Goal: Task Accomplishment & Management: Use online tool/utility

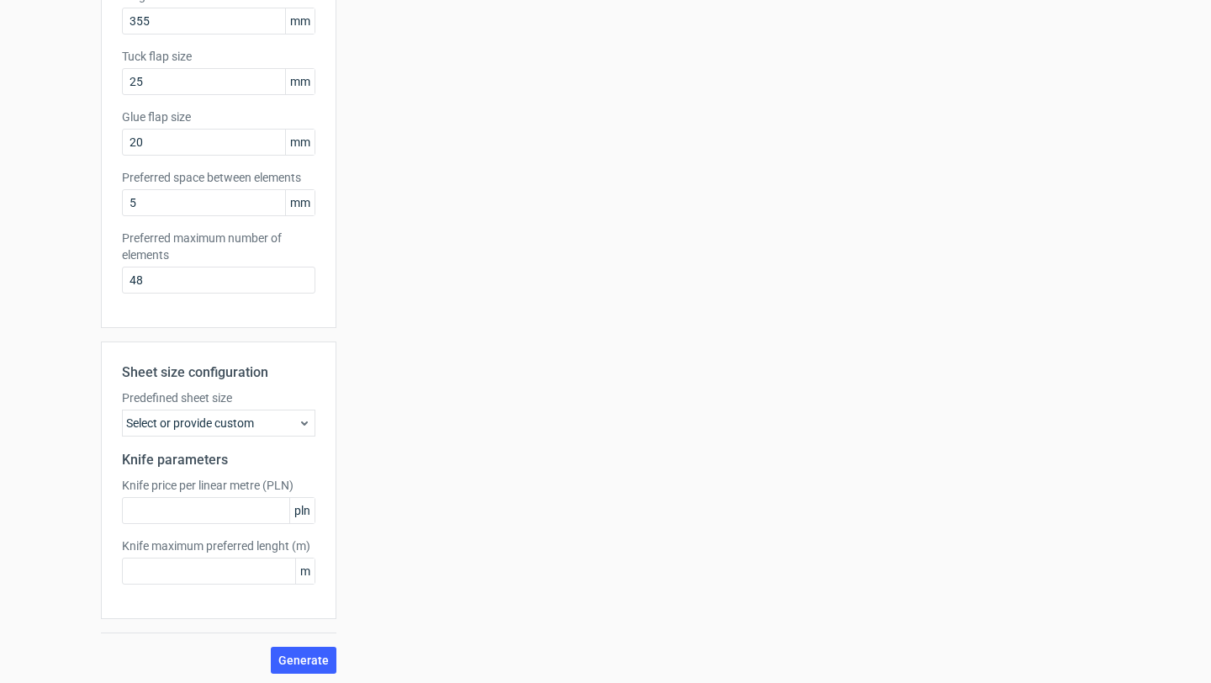
scroll to position [344, 0]
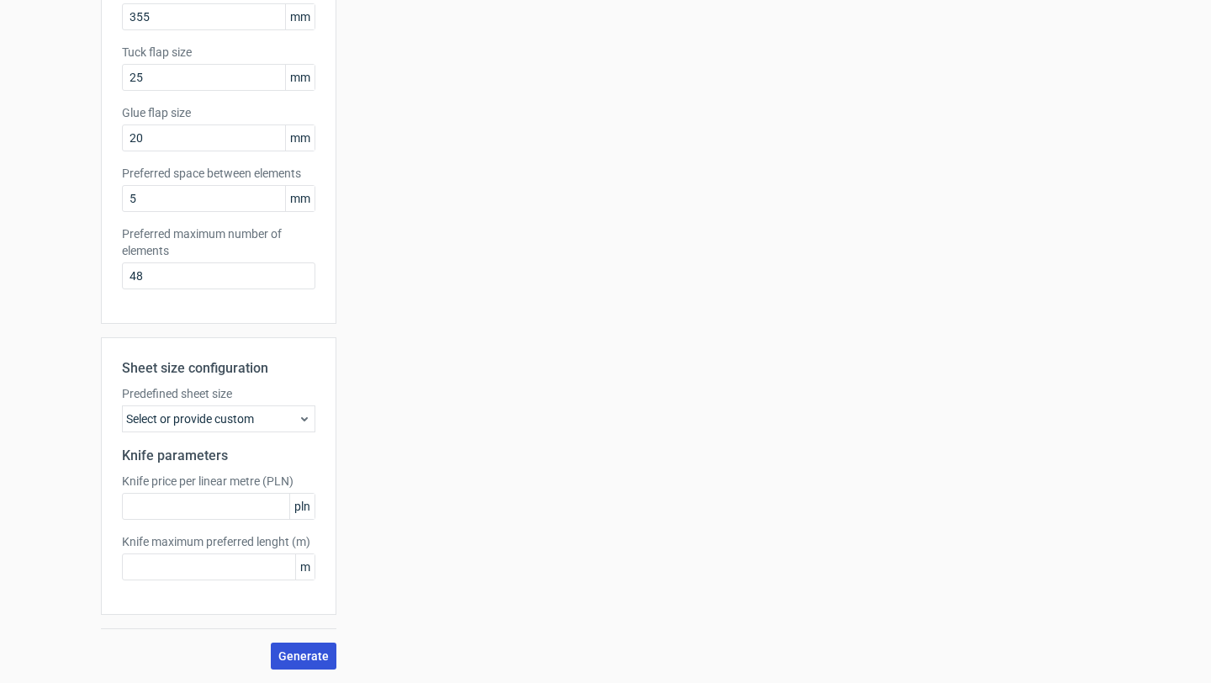
click at [302, 650] on span "Generate" at bounding box center [303, 656] width 50 height 12
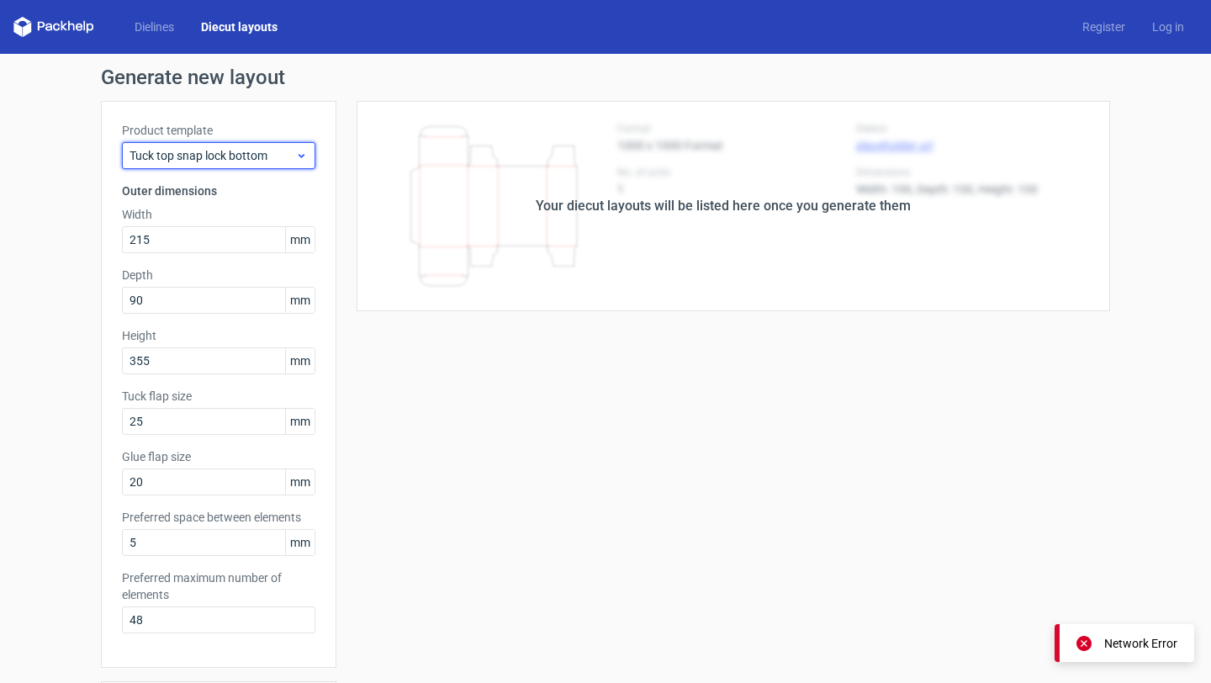
click at [283, 149] on span "Tuck top snap lock bottom" at bounding box center [212, 155] width 166 height 17
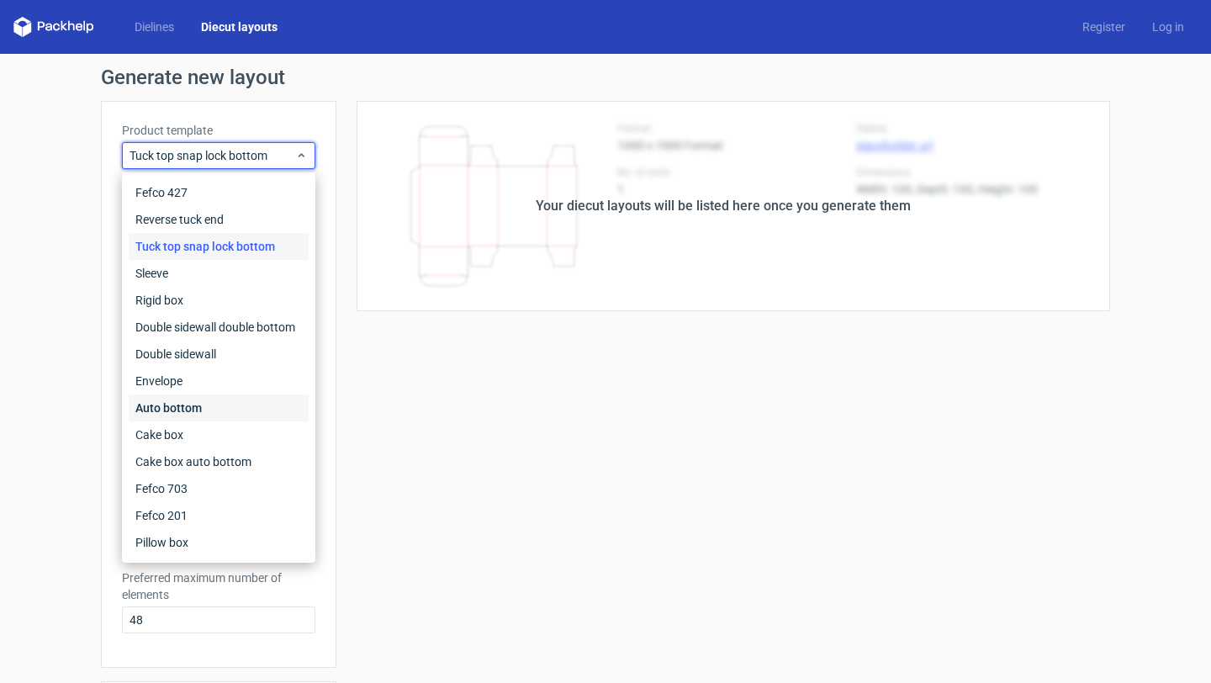
click at [242, 415] on div "Auto bottom" at bounding box center [219, 407] width 180 height 27
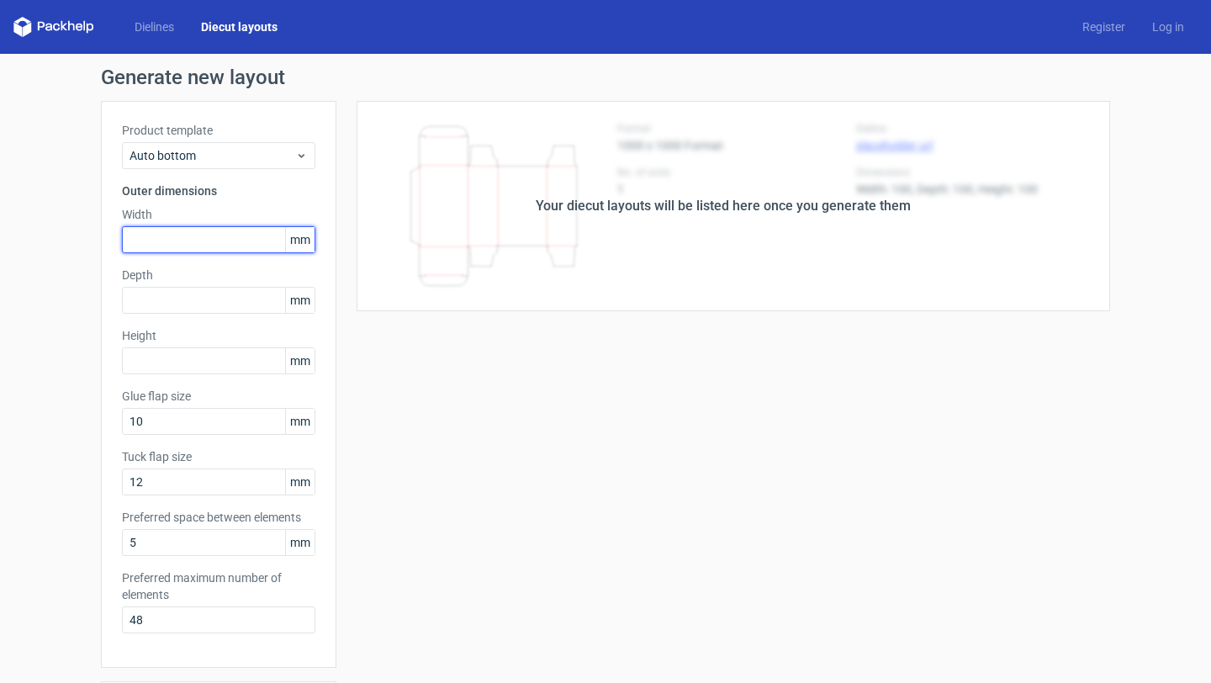
click at [202, 238] on input "text" at bounding box center [218, 239] width 193 height 27
type input "215"
type input "90"
type input "2"
type input "355"
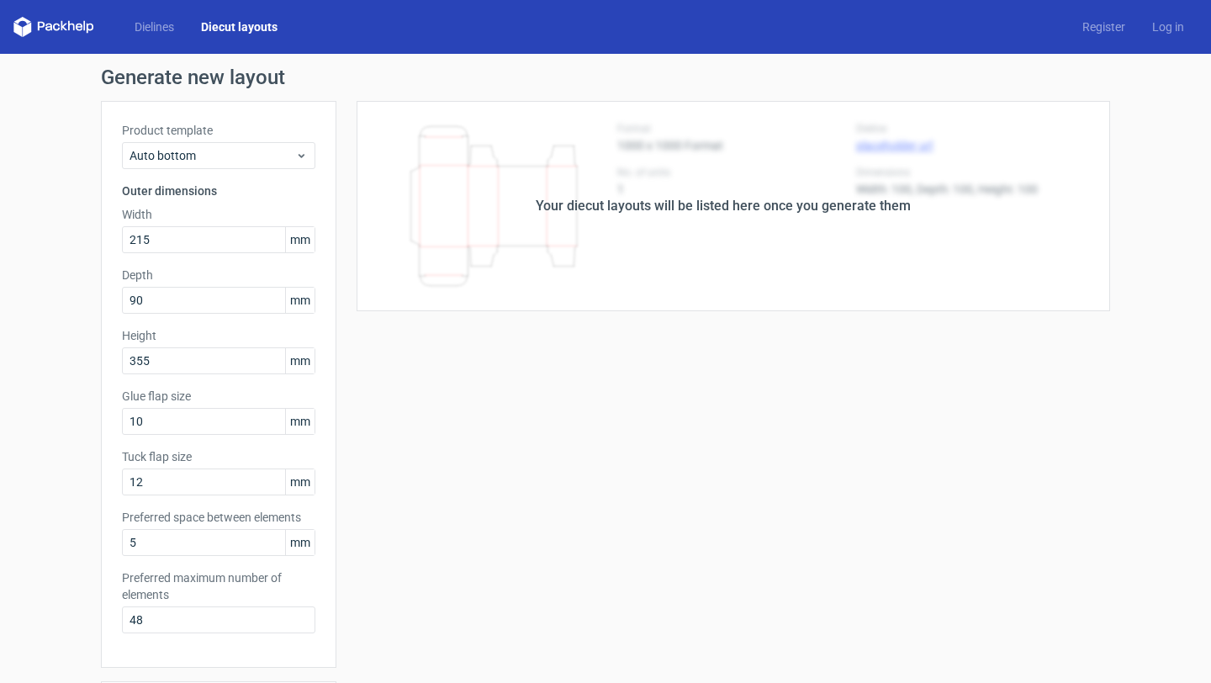
click at [198, 445] on div "Product template Auto bottom Outer dimensions Width 215 mm Depth 90 mm Height 3…" at bounding box center [218, 384] width 235 height 567
click at [198, 426] on input "10" at bounding box center [218, 421] width 193 height 27
type input "20"
type input "25"
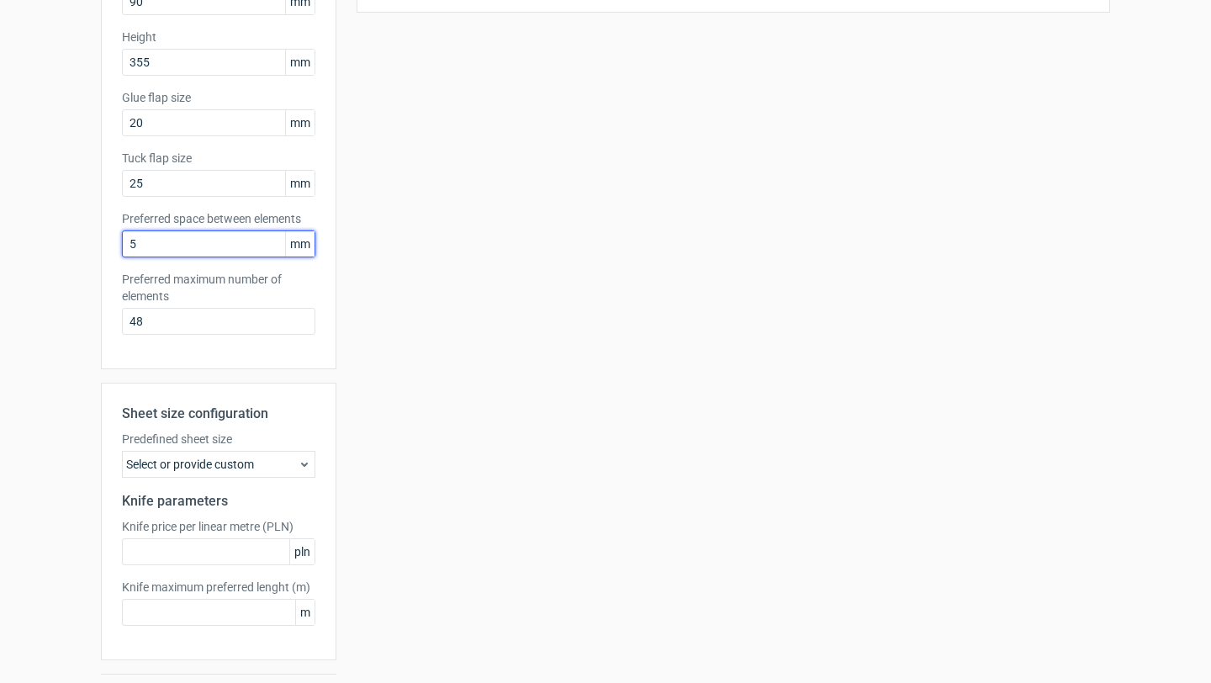
scroll to position [344, 0]
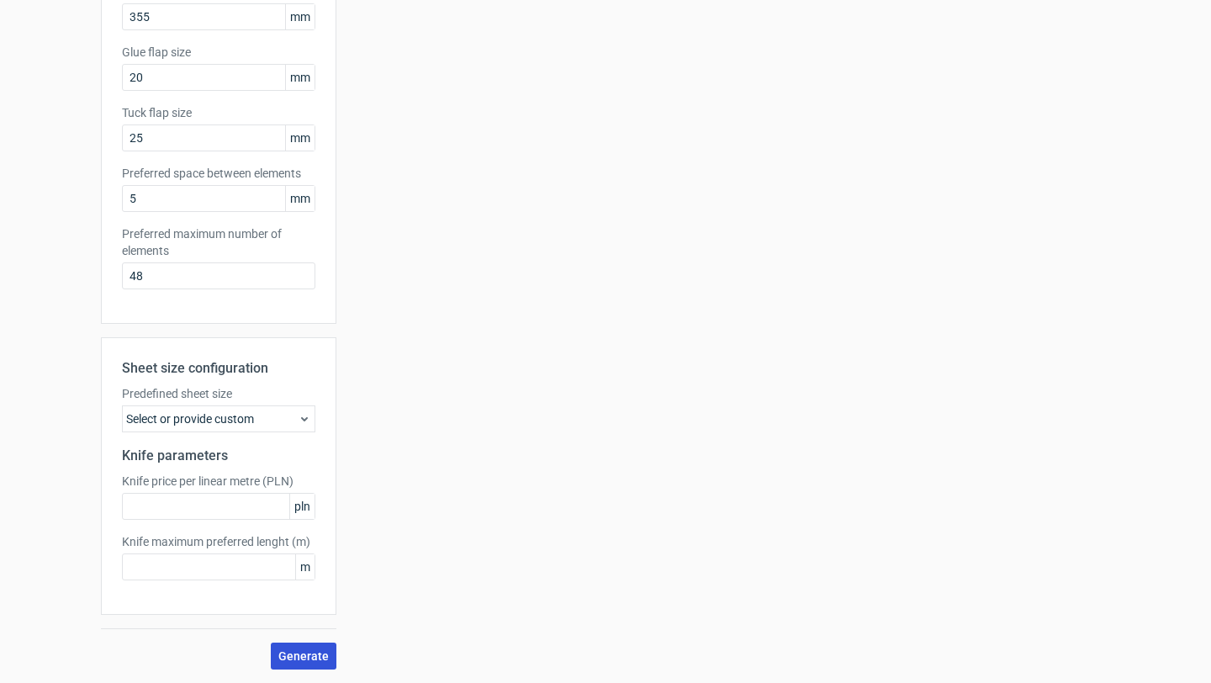
click at [314, 658] on span "Generate" at bounding box center [303, 656] width 50 height 12
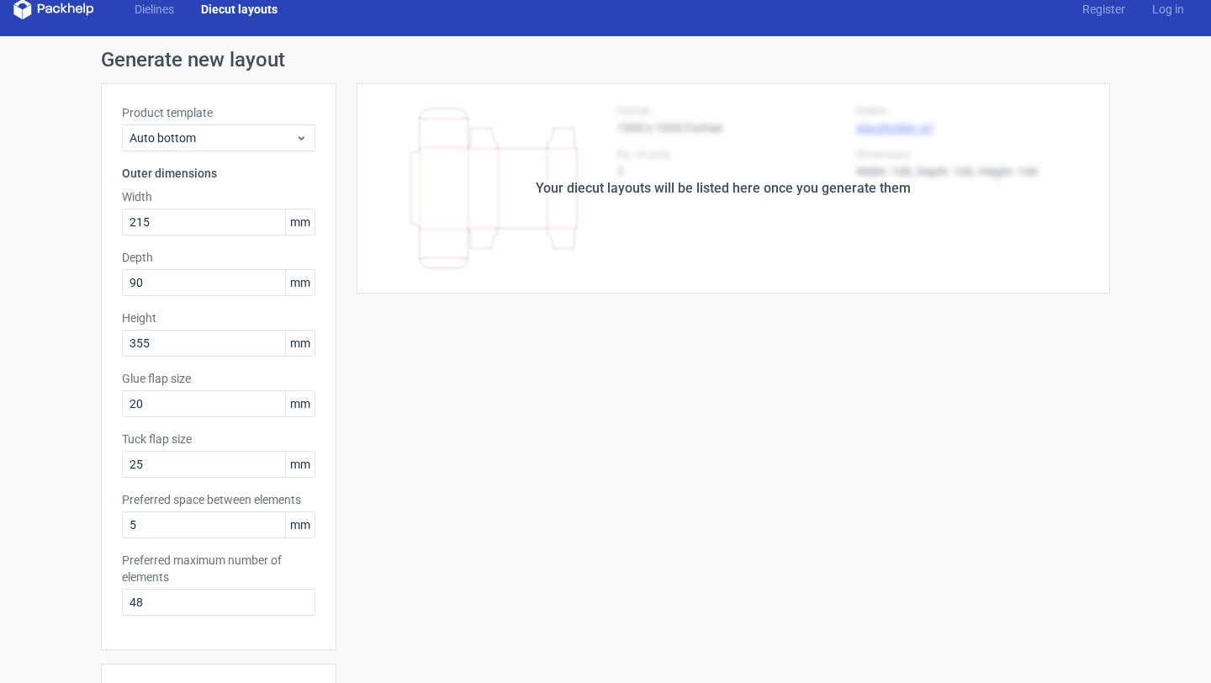
scroll to position [0, 0]
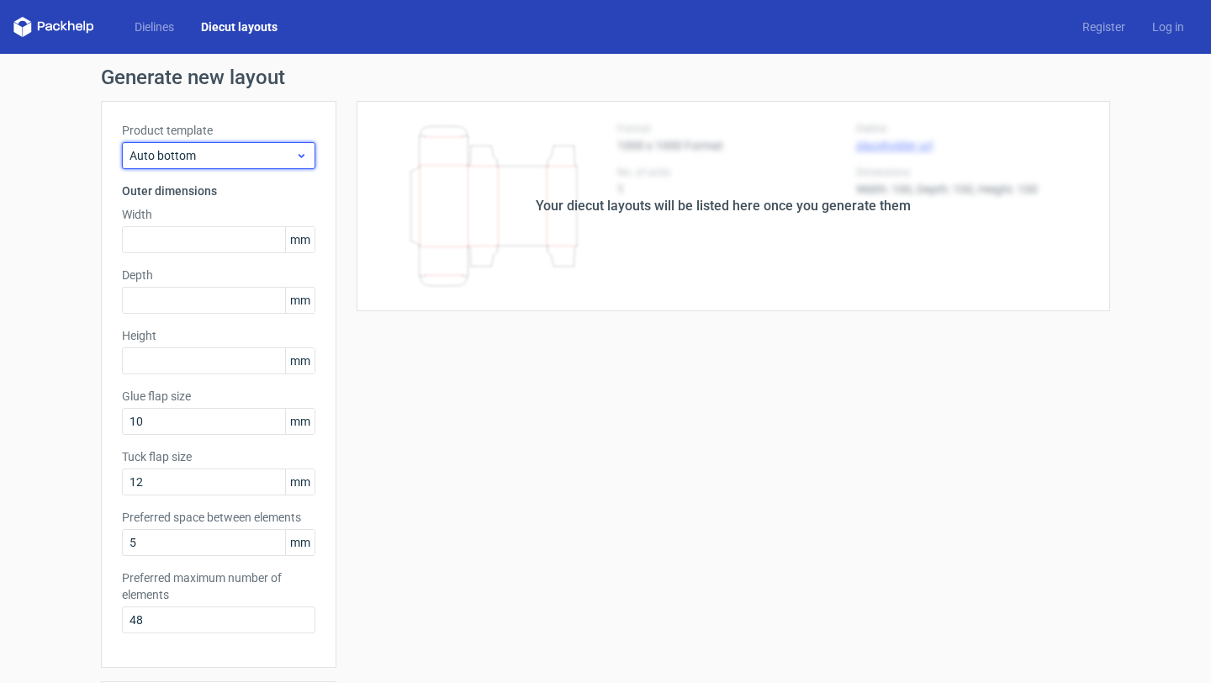
click at [207, 144] on div "Auto bottom" at bounding box center [218, 155] width 193 height 27
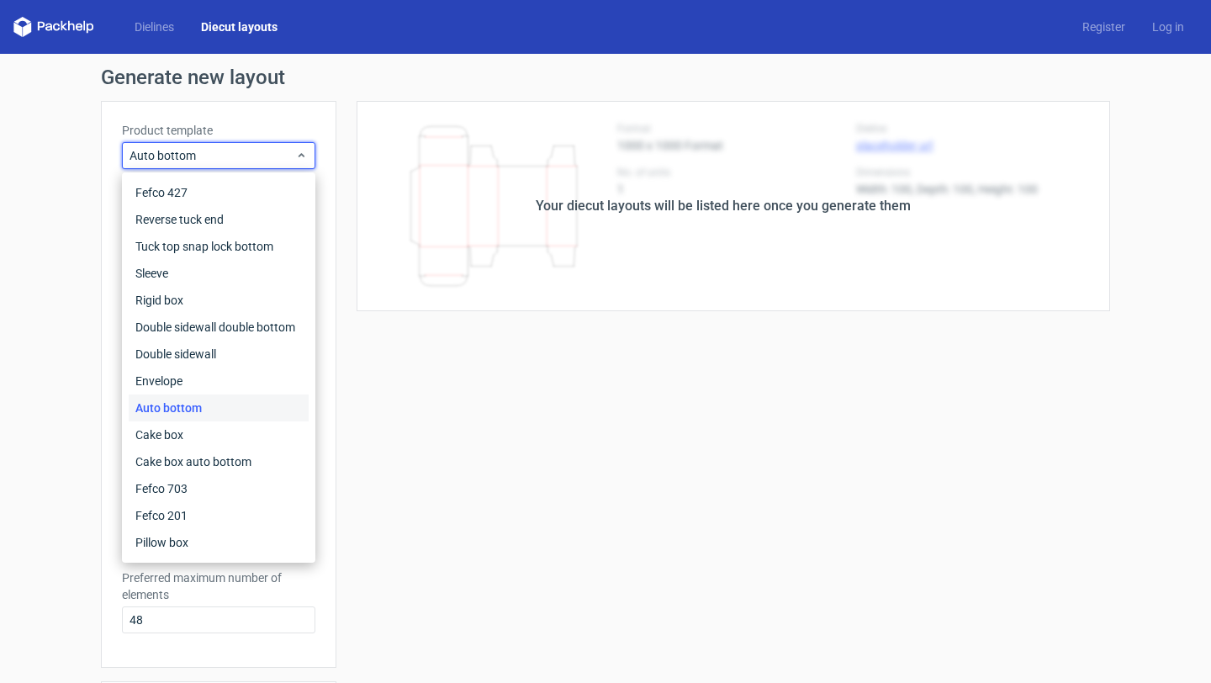
click at [478, 543] on div "Your diecut layouts will be listed here once you generate them Height Depth Wid…" at bounding box center [723, 557] width 774 height 912
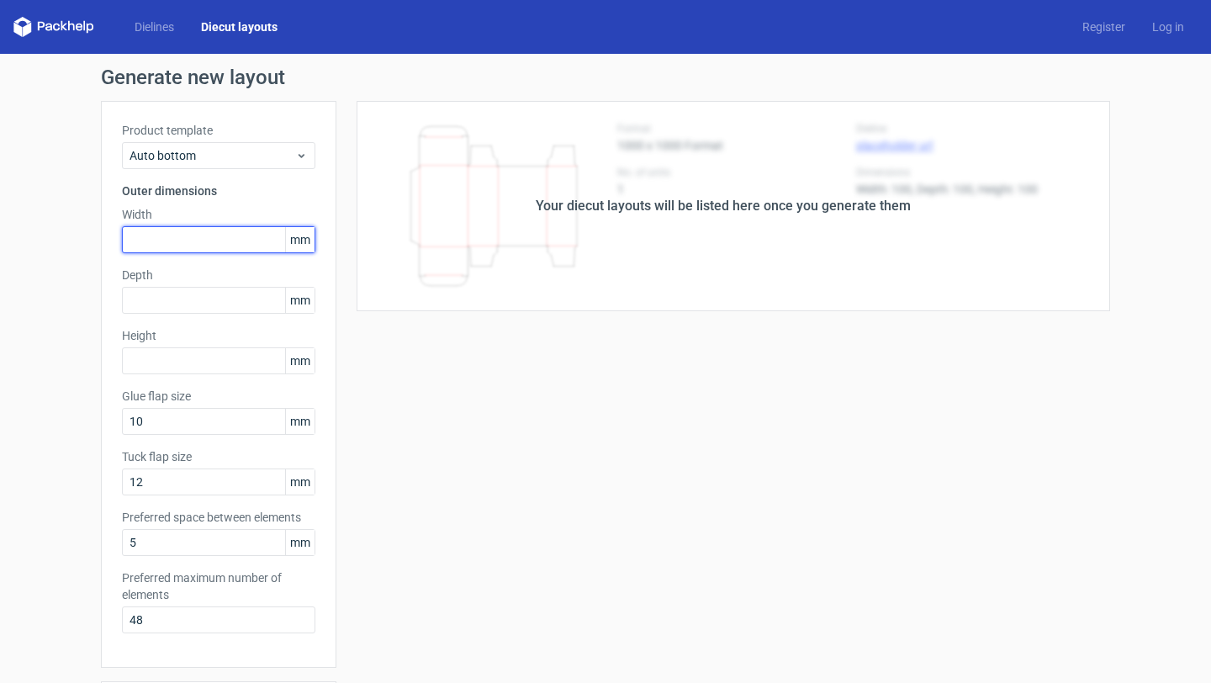
click at [200, 236] on input "text" at bounding box center [218, 239] width 193 height 27
type input "215"
type input "90"
type input "355"
type input "25"
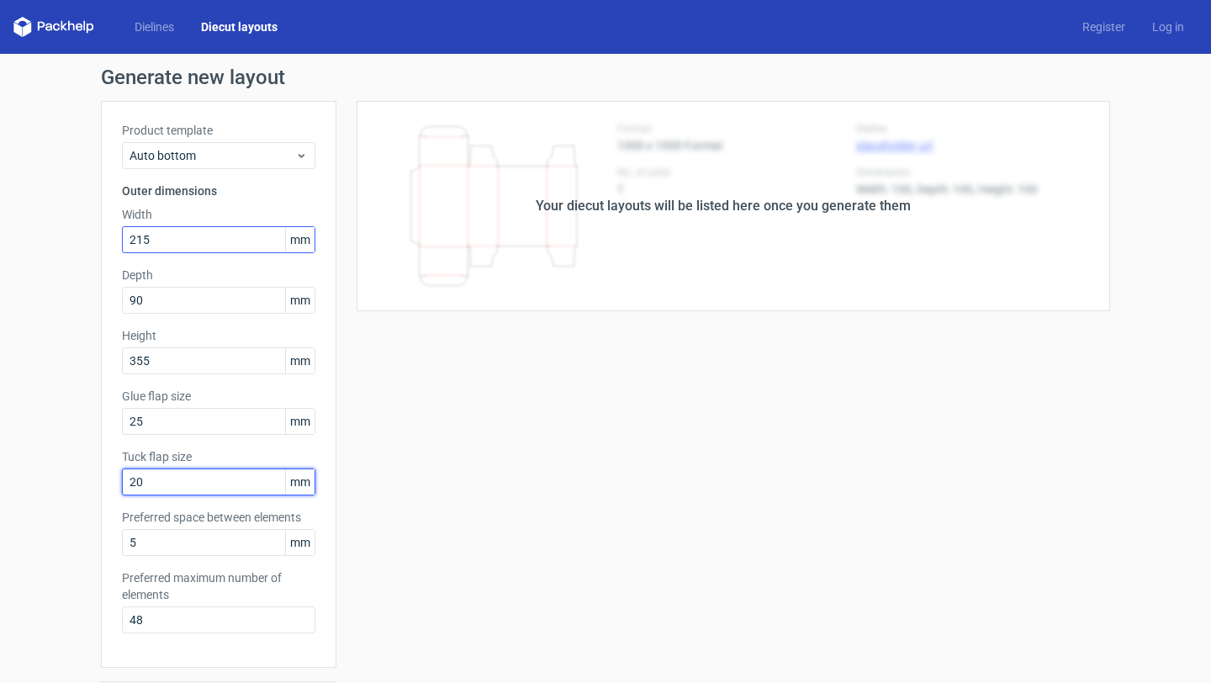
type input "20"
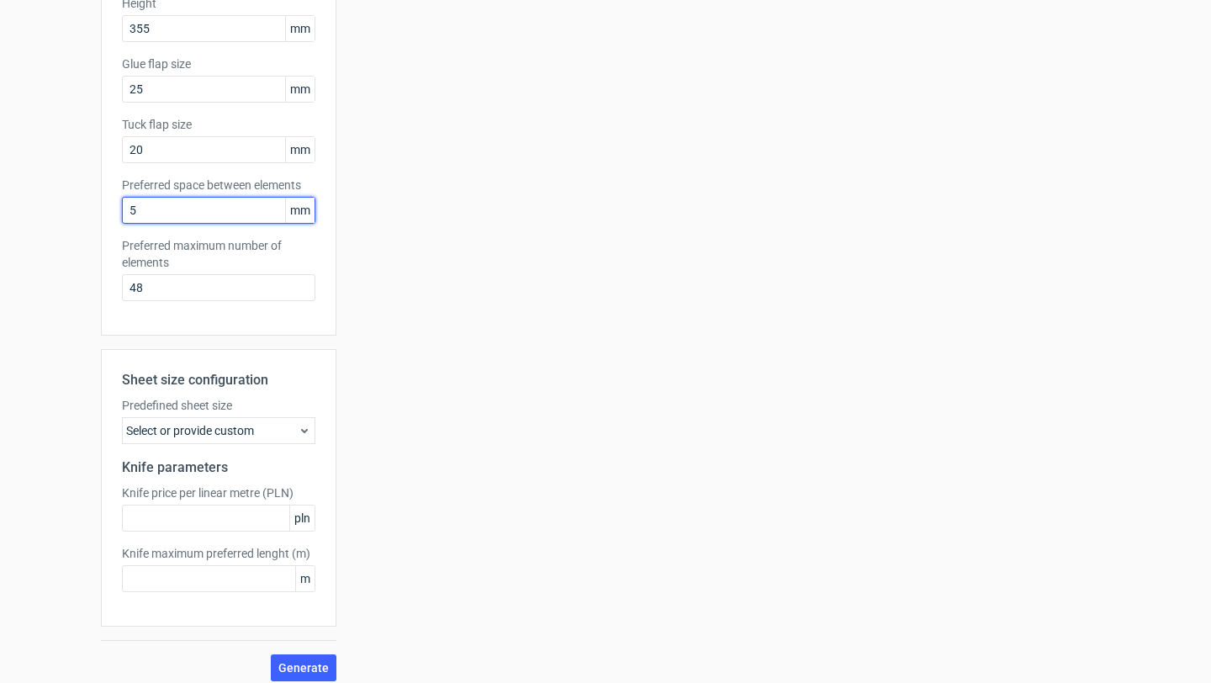
scroll to position [344, 0]
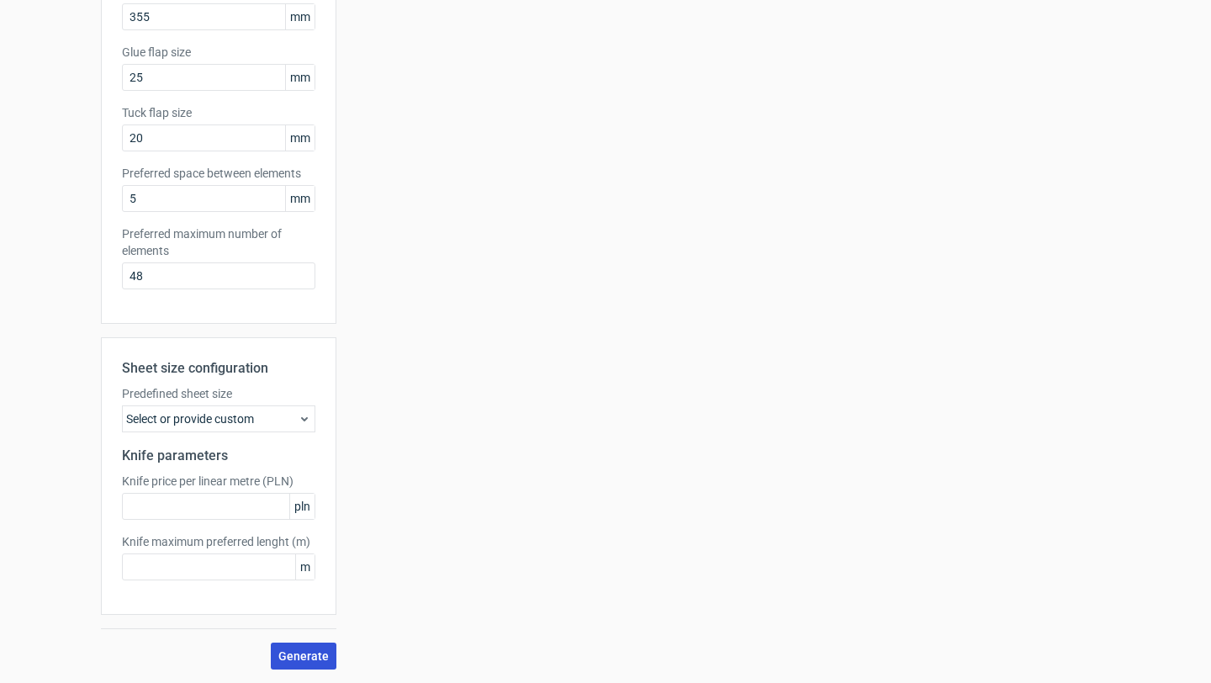
click at [301, 653] on span "Generate" at bounding box center [303, 656] width 50 height 12
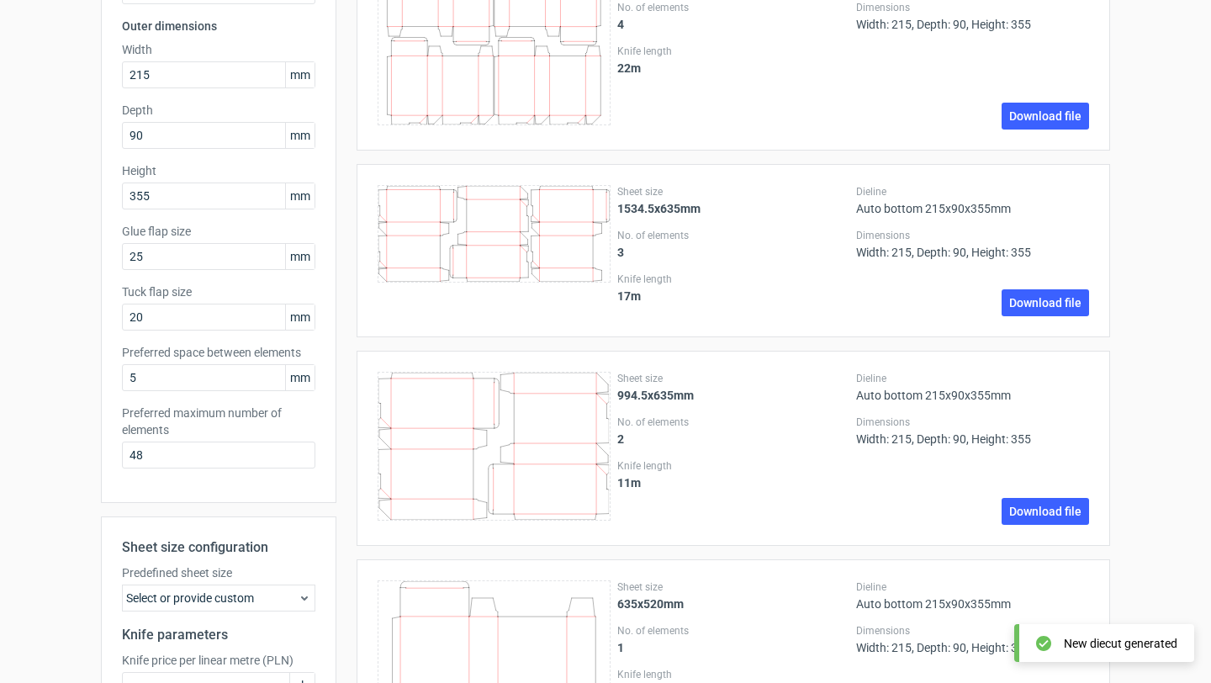
scroll to position [0, 0]
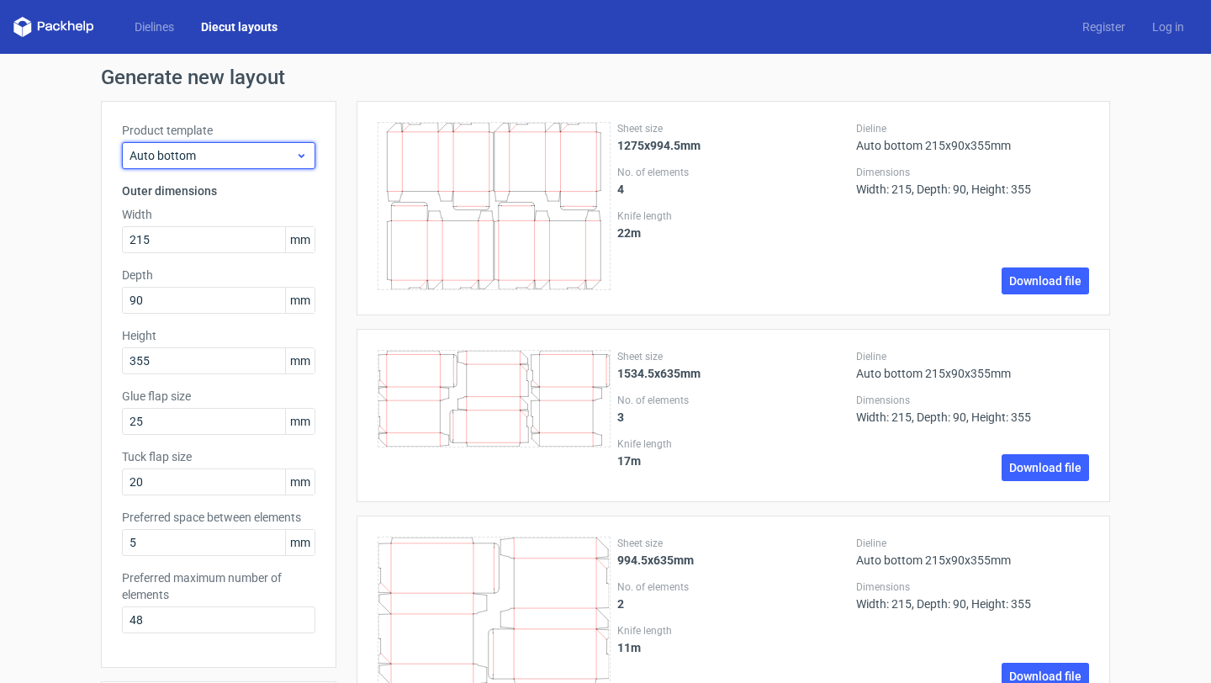
click at [258, 145] on div "Auto bottom" at bounding box center [218, 155] width 193 height 27
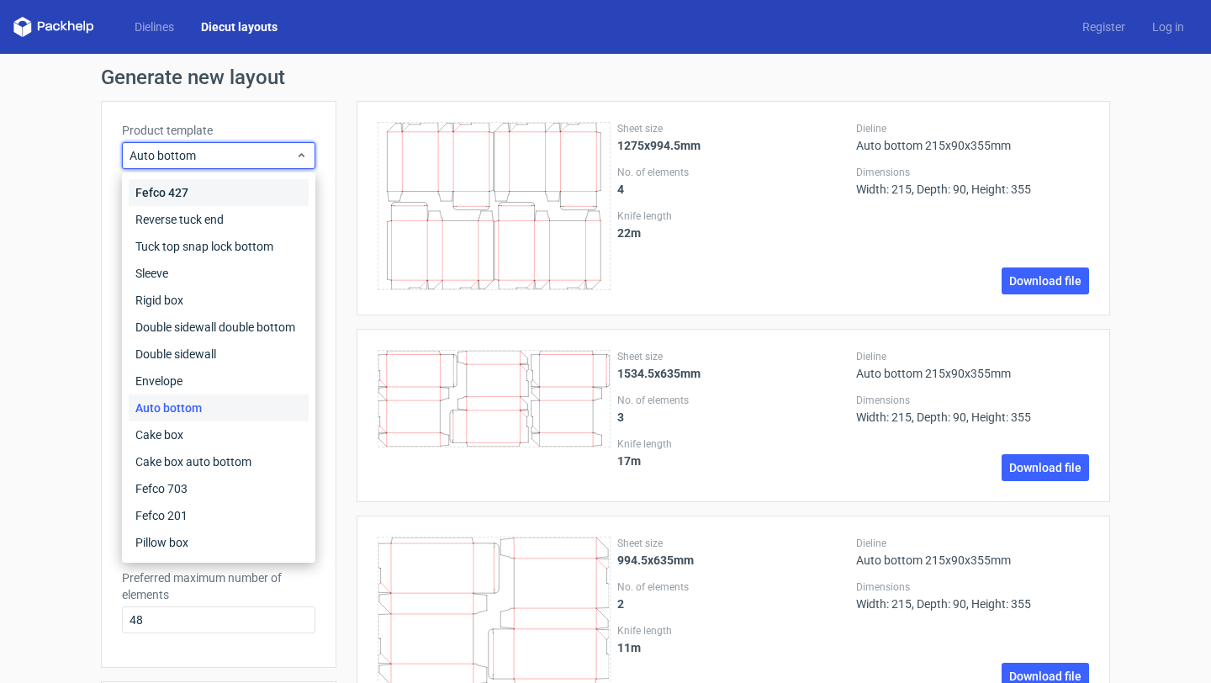
click at [198, 195] on div "Fefco 427" at bounding box center [219, 192] width 180 height 27
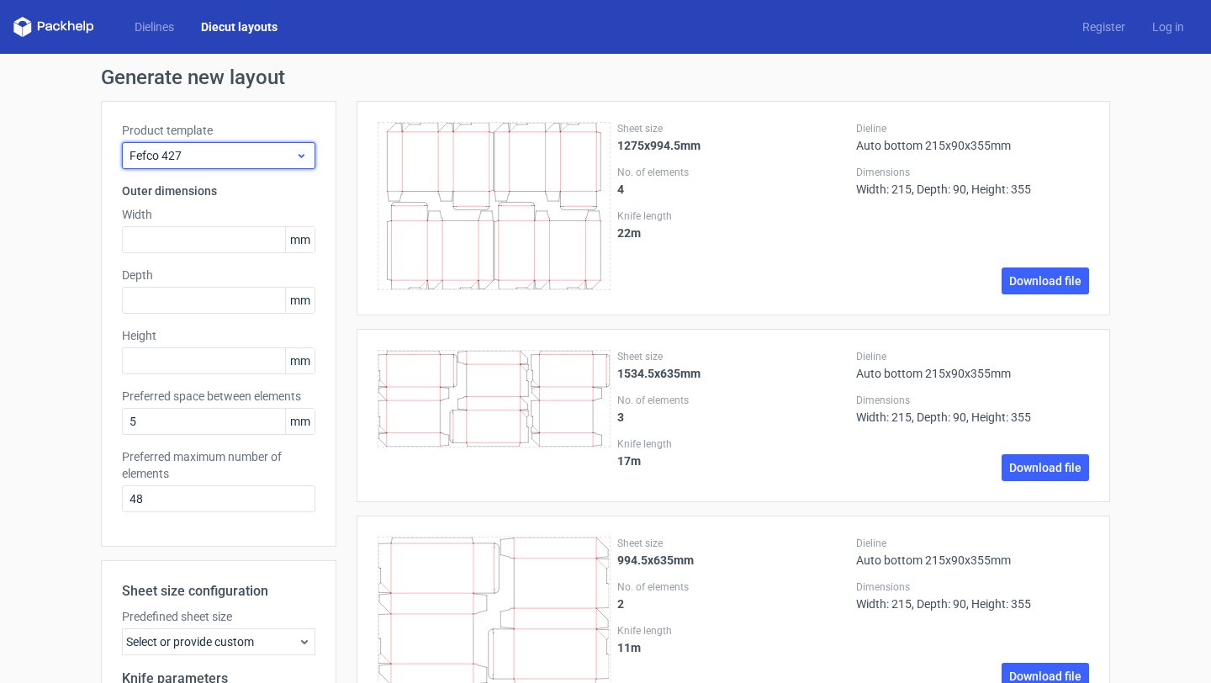
click at [253, 143] on div "Fefco 427" at bounding box center [218, 155] width 193 height 27
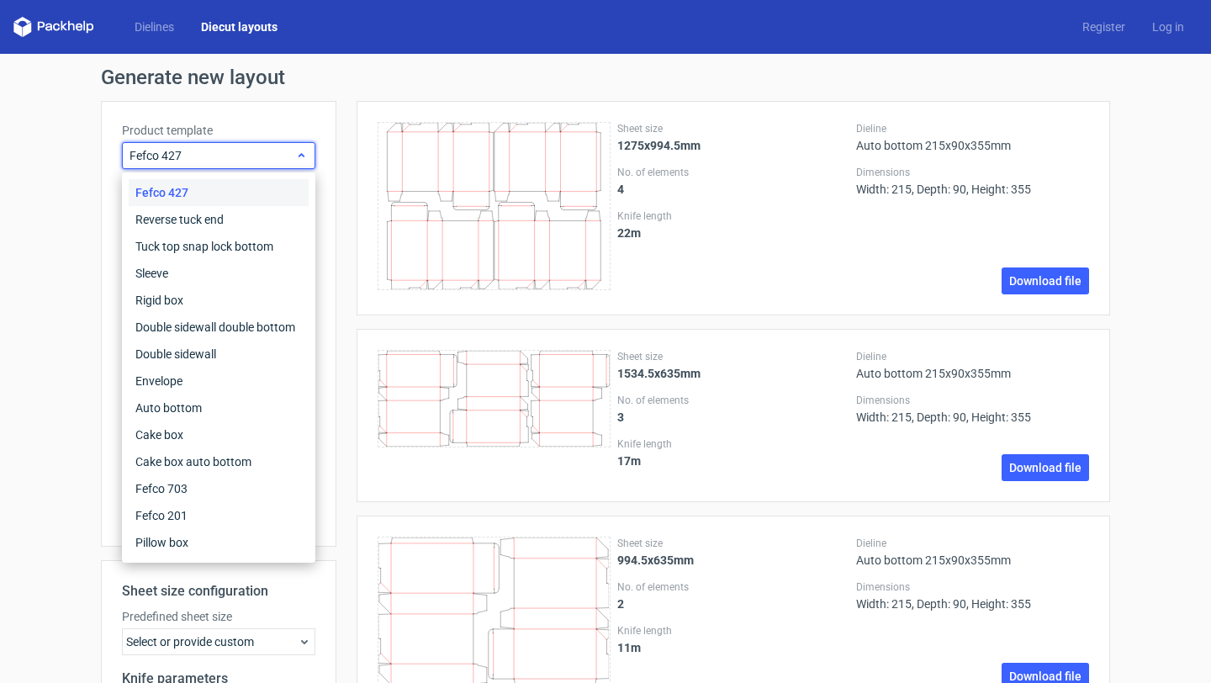
click at [253, 143] on div "Fefco 427" at bounding box center [218, 155] width 193 height 27
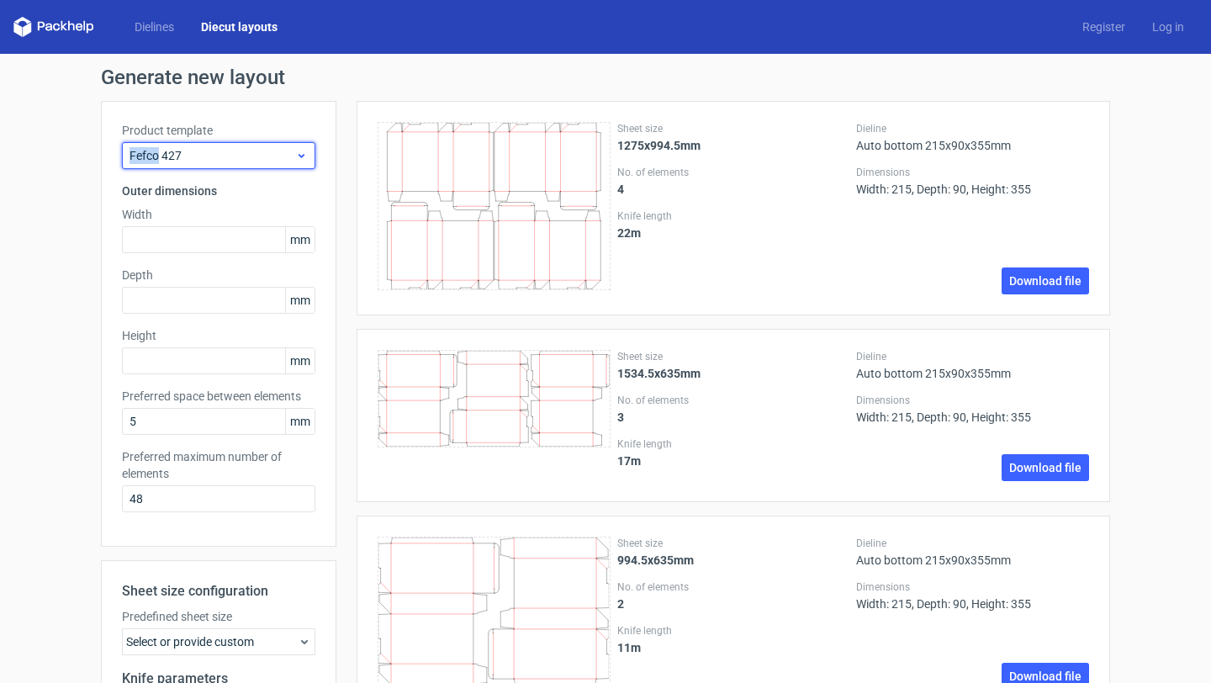
click at [253, 143] on div "Fefco 427" at bounding box center [218, 155] width 193 height 27
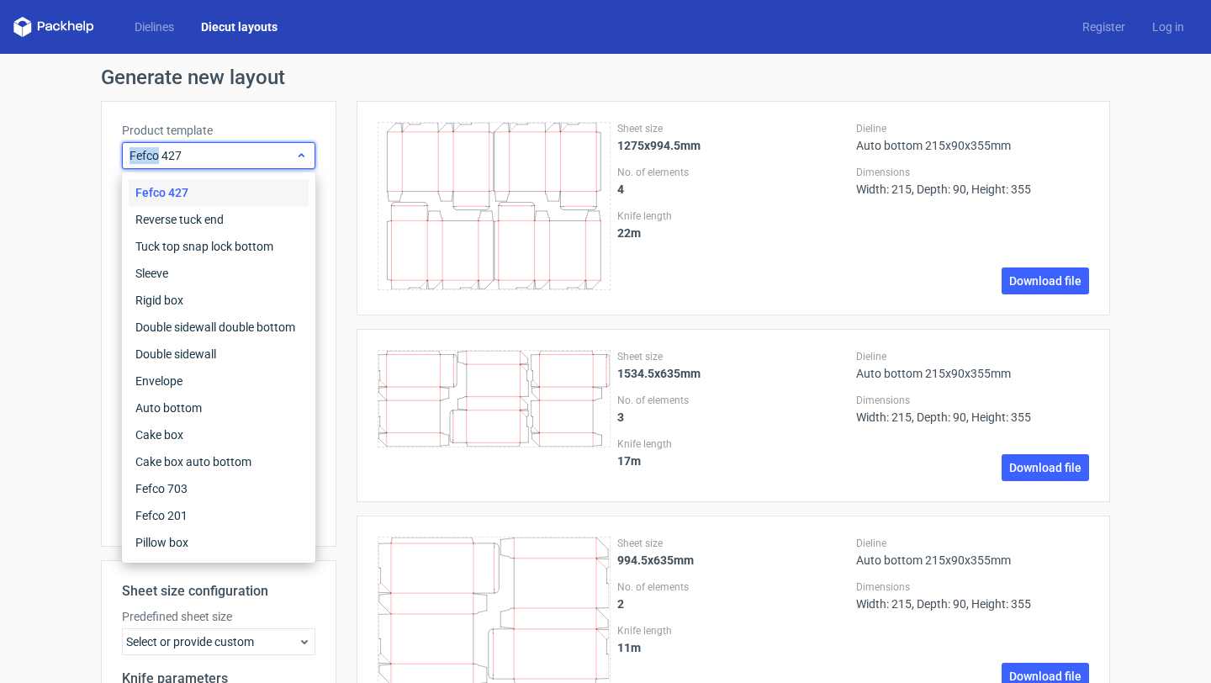
click at [253, 143] on div "Fefco 427" at bounding box center [218, 155] width 193 height 27
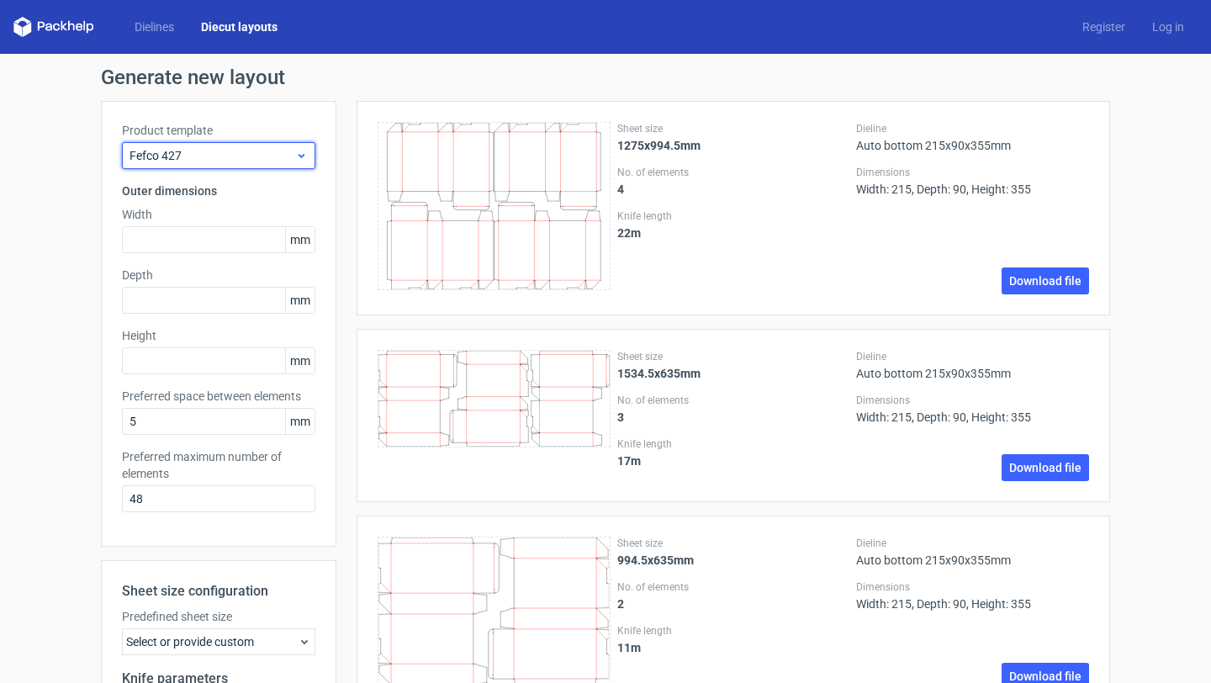
click at [238, 151] on span "Fefco 427" at bounding box center [212, 155] width 166 height 17
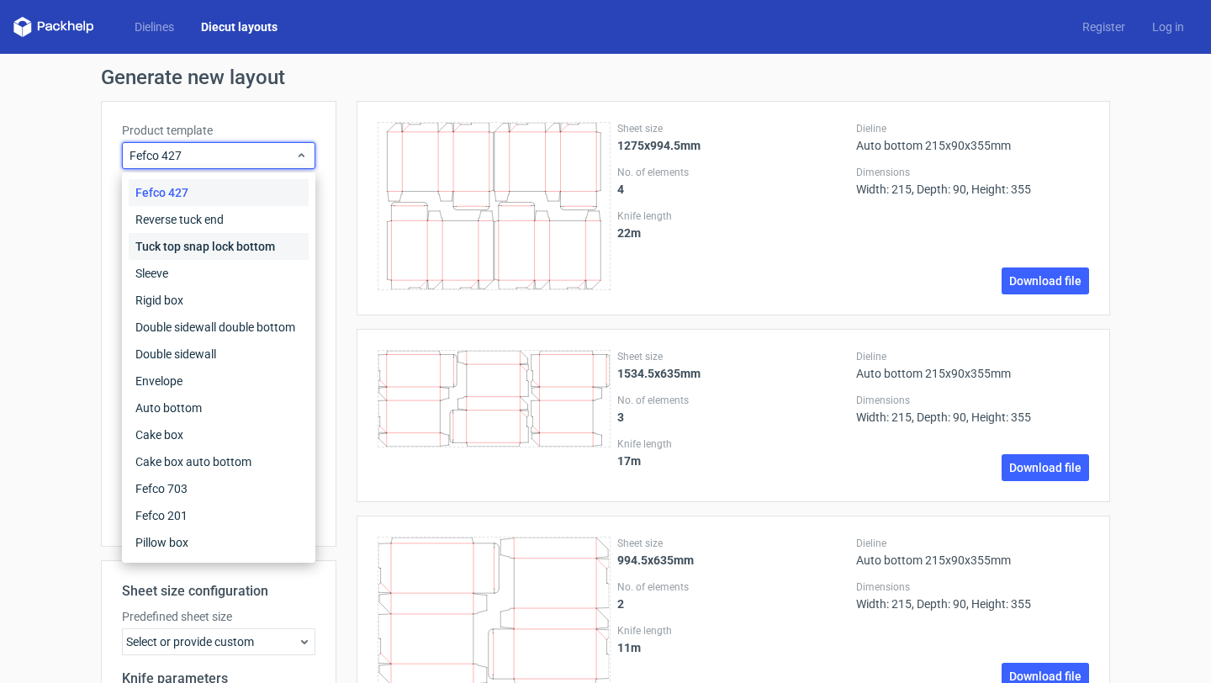
click at [229, 235] on div "Tuck top snap lock bottom" at bounding box center [219, 246] width 180 height 27
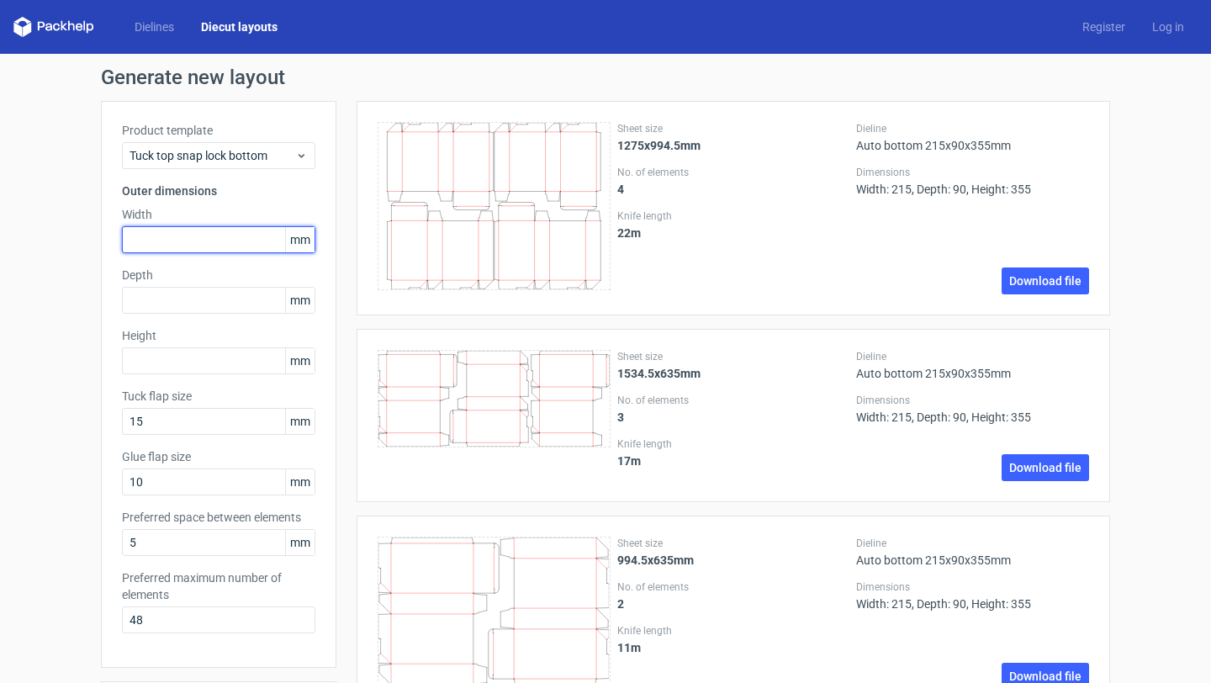
click at [229, 235] on input "text" at bounding box center [218, 239] width 193 height 27
type input "215"
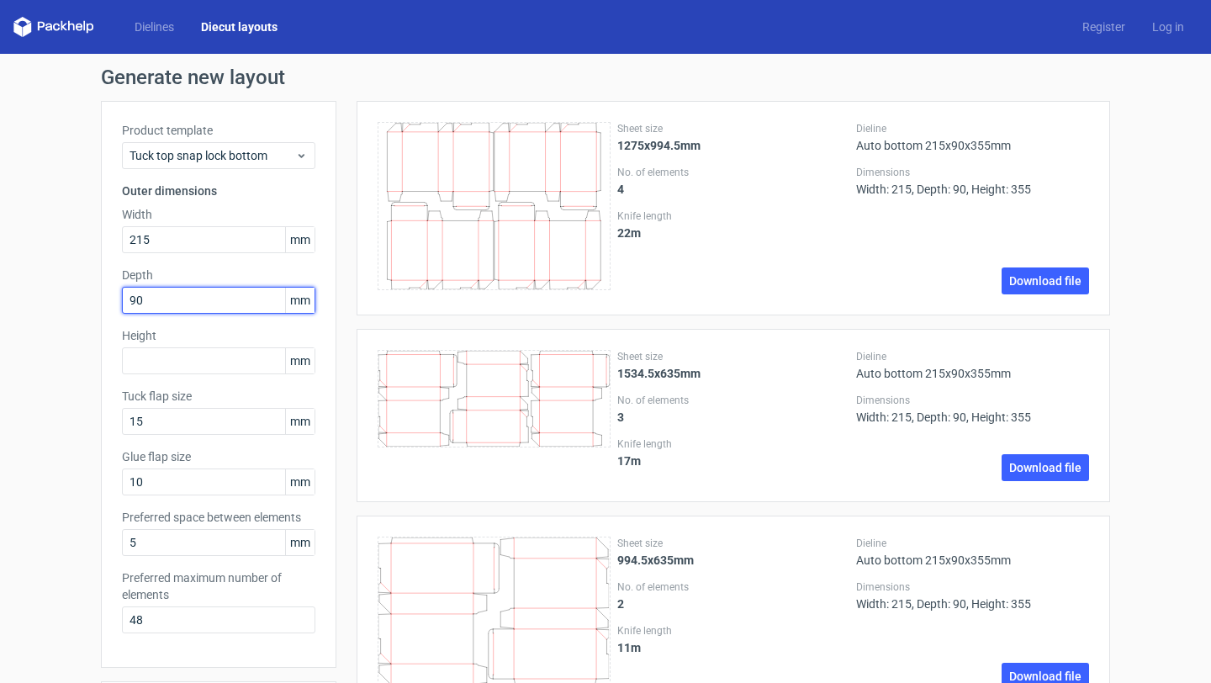
type input "90"
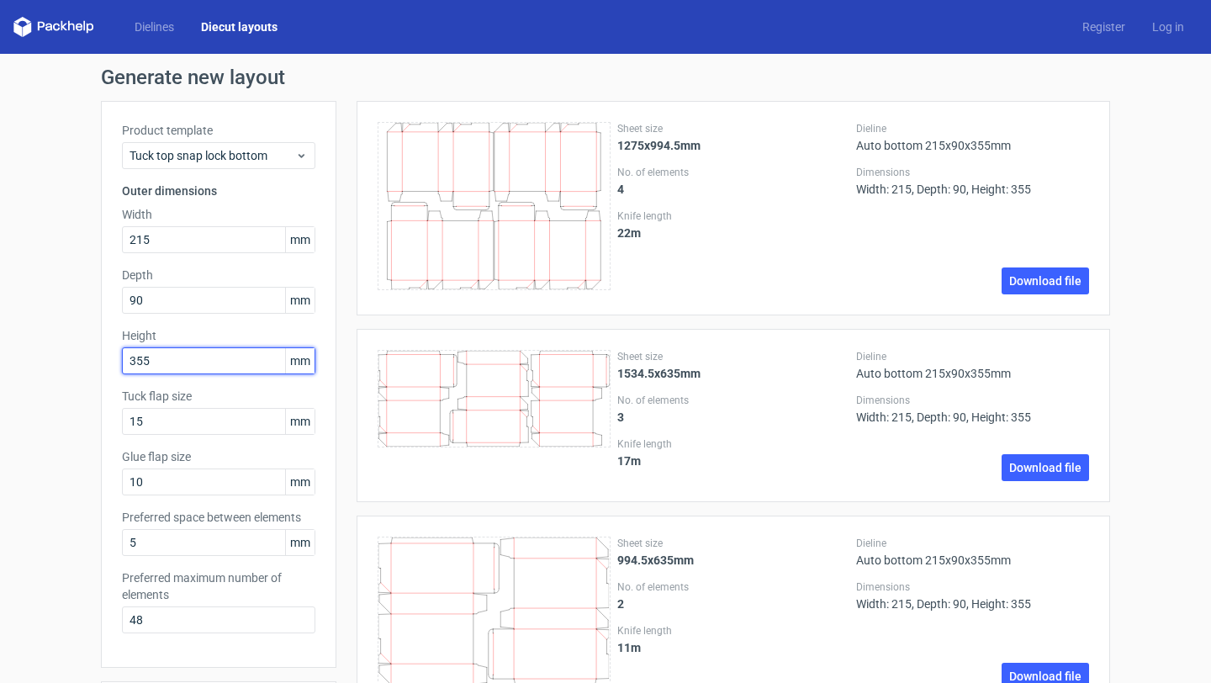
type input "355"
type input "25"
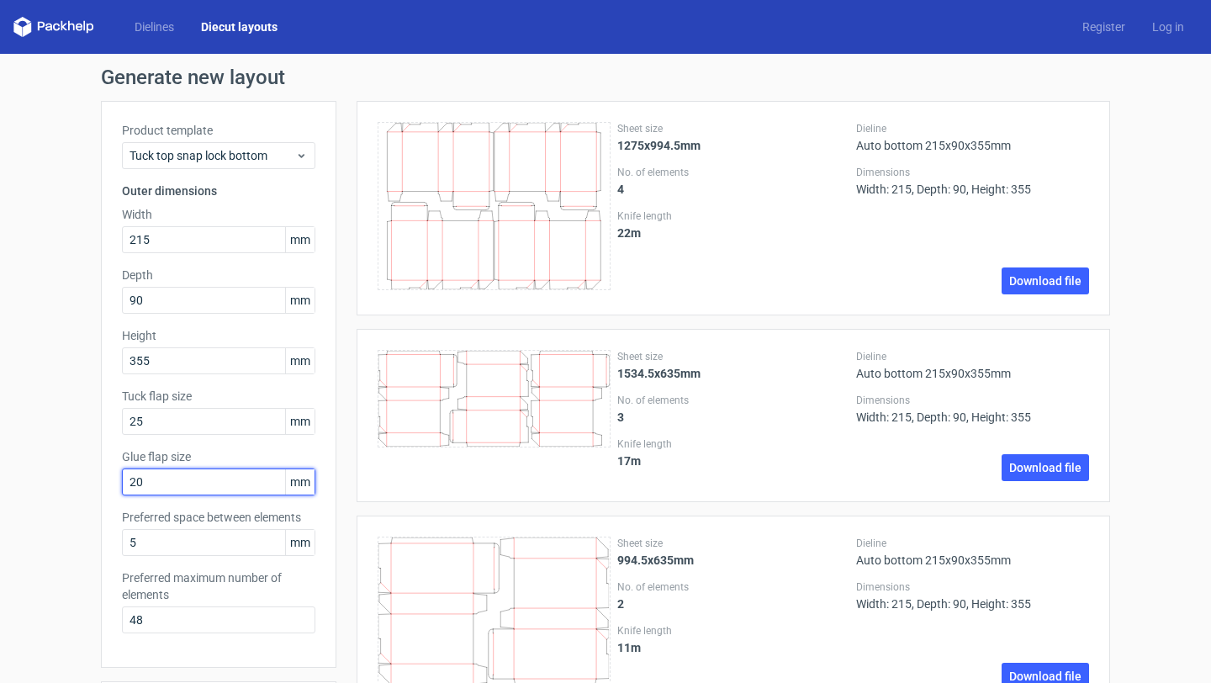
type input "20"
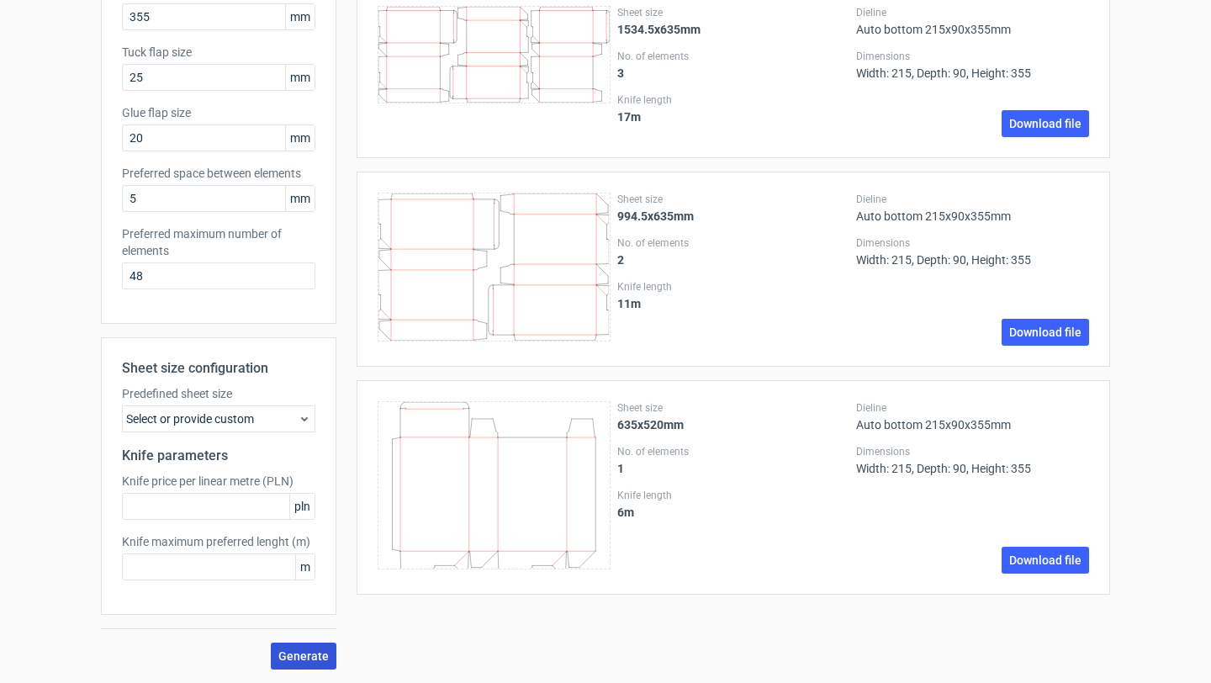
click at [302, 655] on span "Generate" at bounding box center [303, 656] width 50 height 12
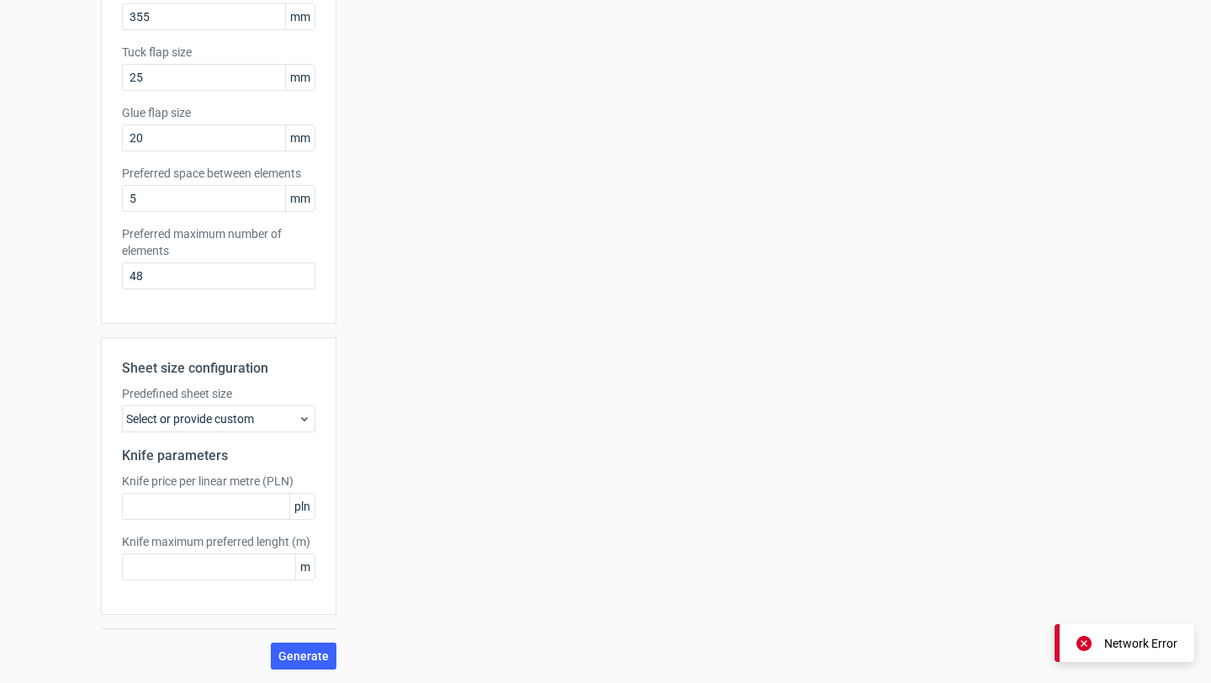
scroll to position [0, 0]
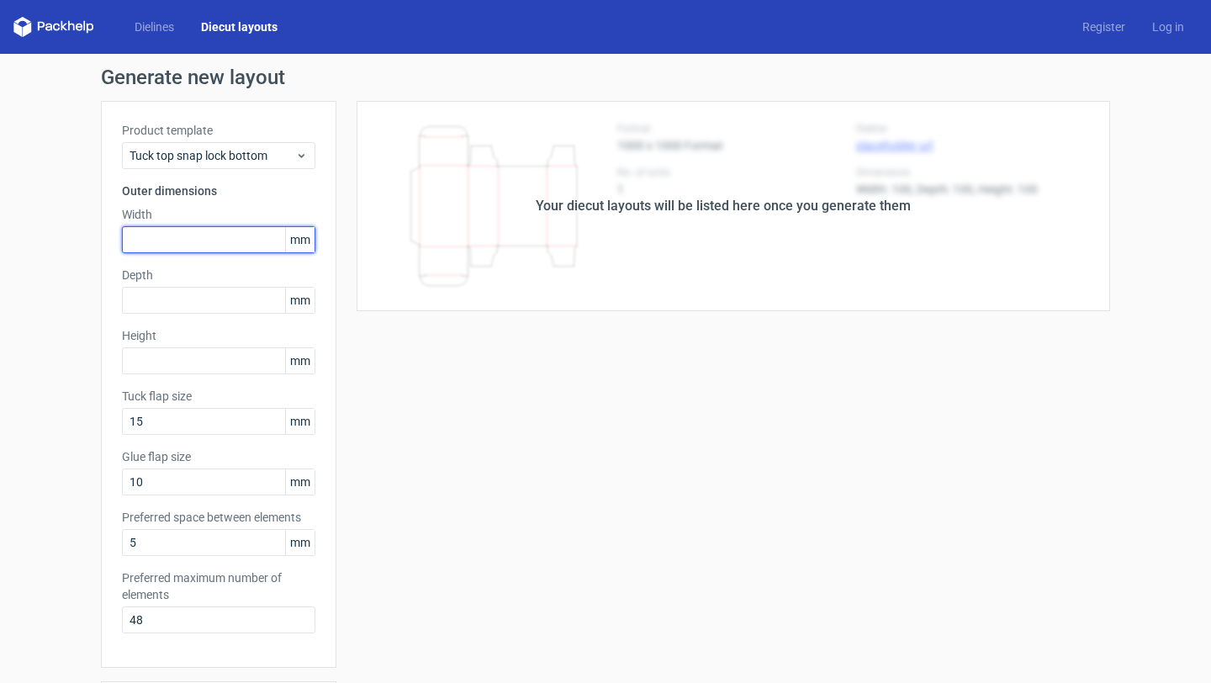
click at [222, 240] on input "text" at bounding box center [218, 239] width 193 height 27
type input "215"
type input "90"
type input "355"
type input "25"
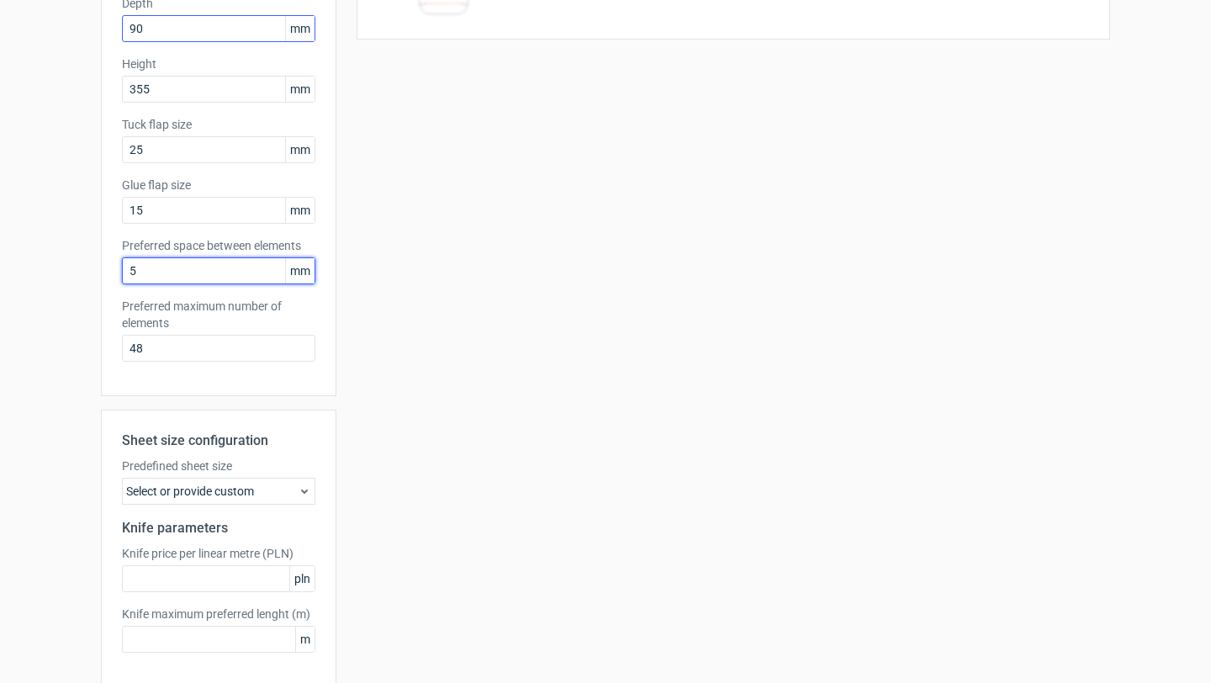
scroll to position [344, 0]
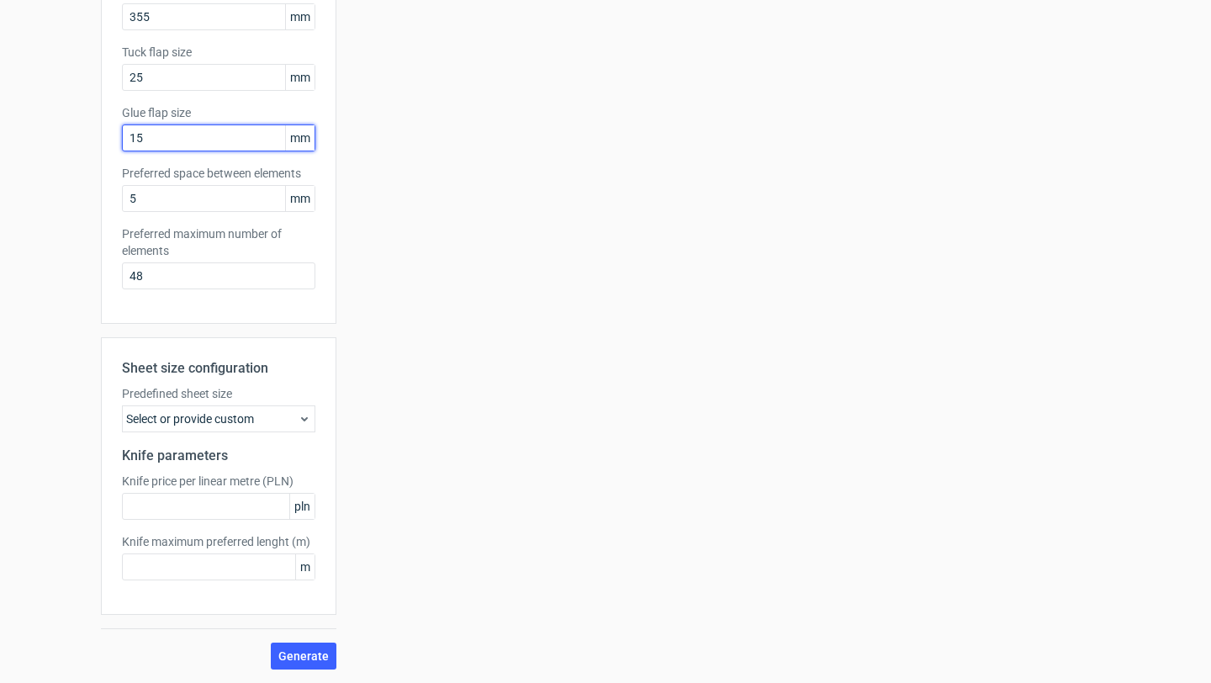
click at [174, 145] on input "15" at bounding box center [218, 137] width 193 height 27
type input "20"
click at [293, 655] on span "Generate" at bounding box center [303, 656] width 50 height 12
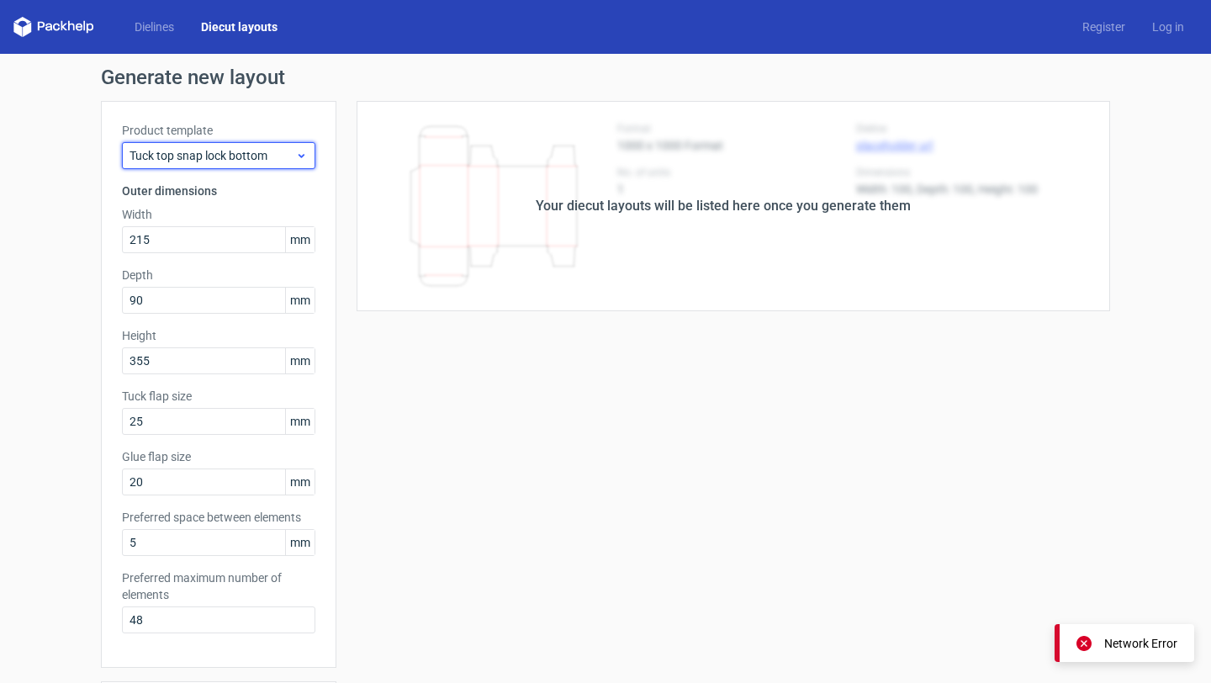
click at [263, 152] on span "Tuck top snap lock bottom" at bounding box center [212, 155] width 166 height 17
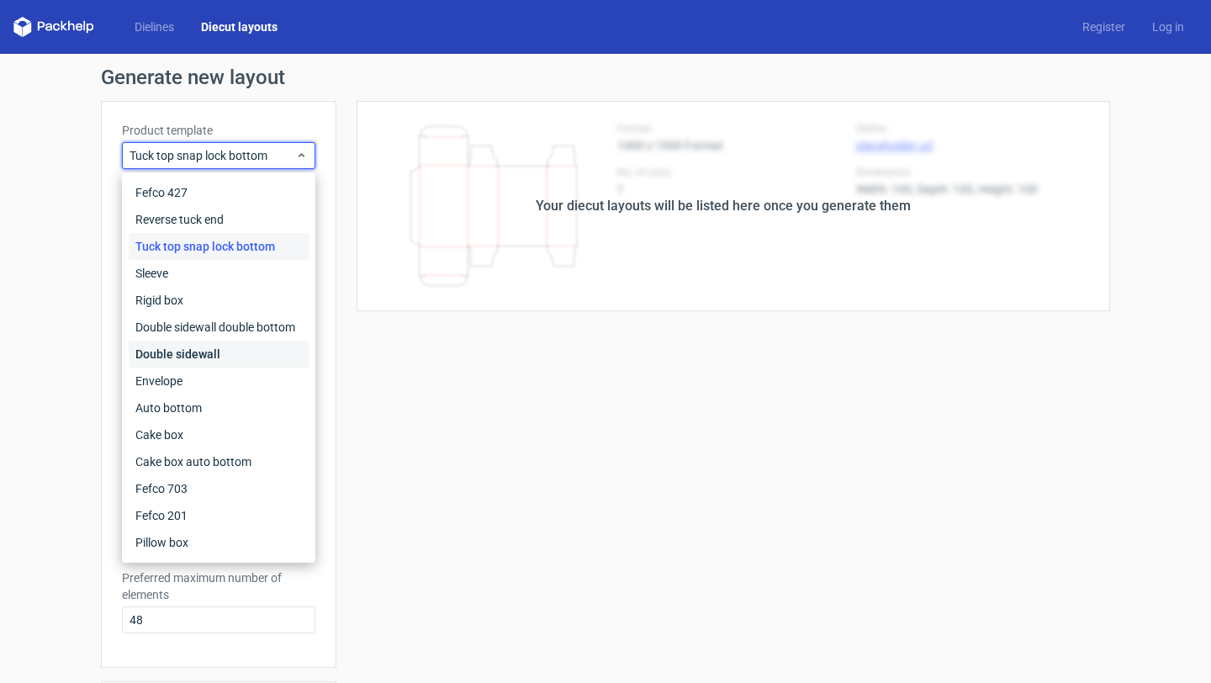
click at [216, 354] on div "Double sidewall" at bounding box center [219, 354] width 180 height 27
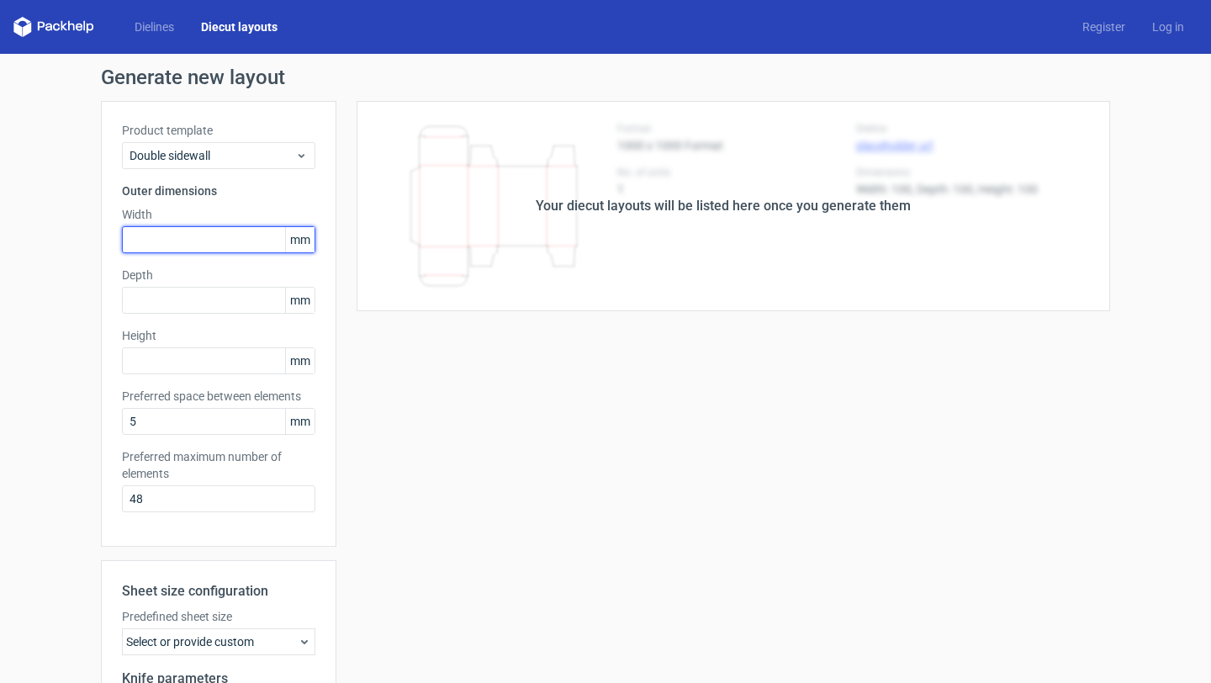
click at [200, 240] on input "text" at bounding box center [218, 239] width 193 height 27
click at [205, 314] on div "Product template Double sidewall Outer dimensions Width mm Depth mm Height mm P…" at bounding box center [218, 324] width 235 height 446
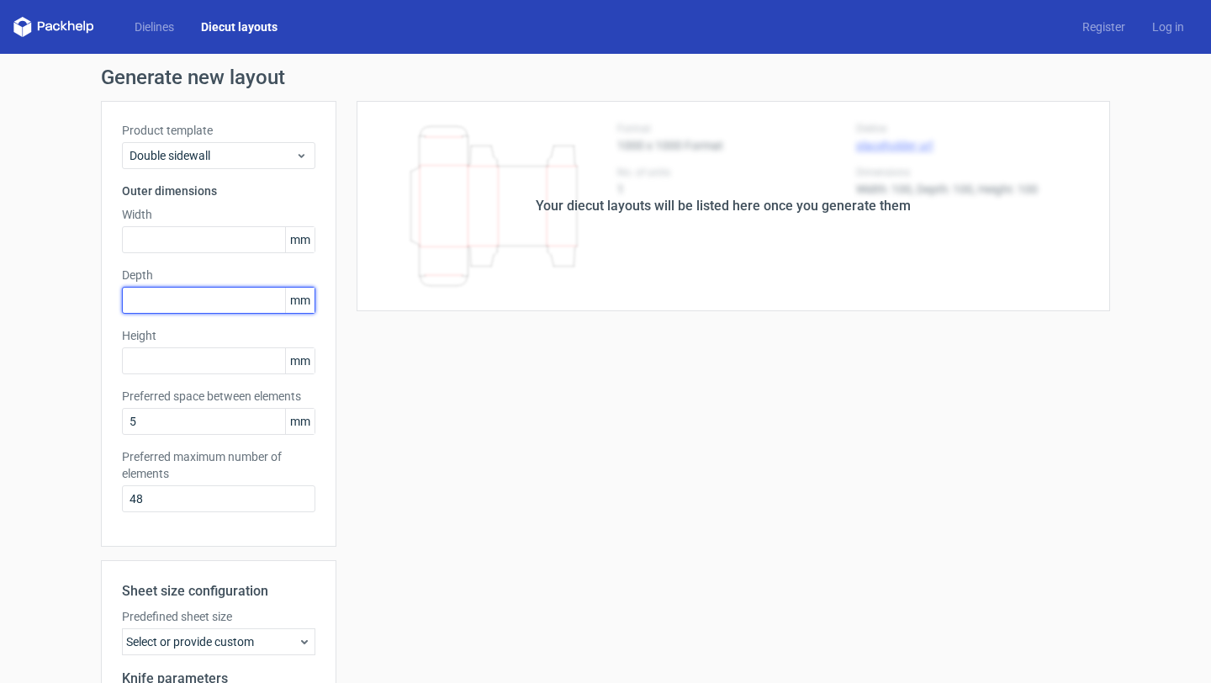
click at [205, 298] on input "text" at bounding box center [218, 300] width 193 height 27
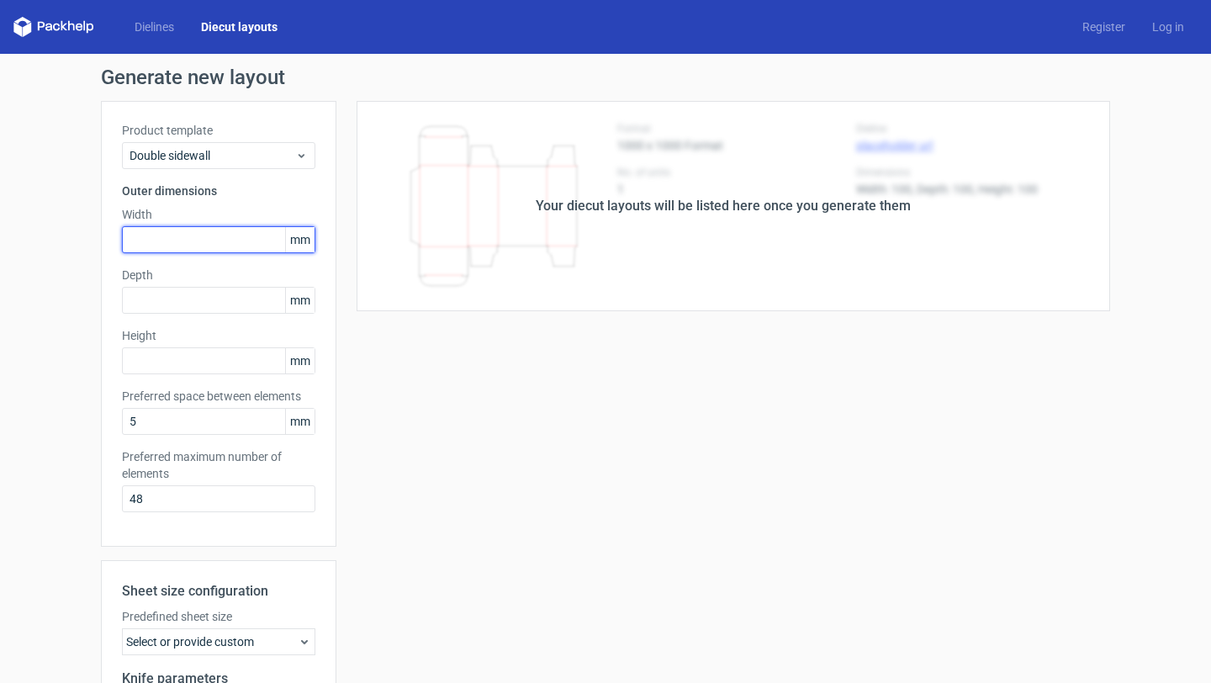
click at [205, 235] on input "text" at bounding box center [218, 239] width 193 height 27
click at [148, 34] on link "Dielines" at bounding box center [154, 26] width 66 height 17
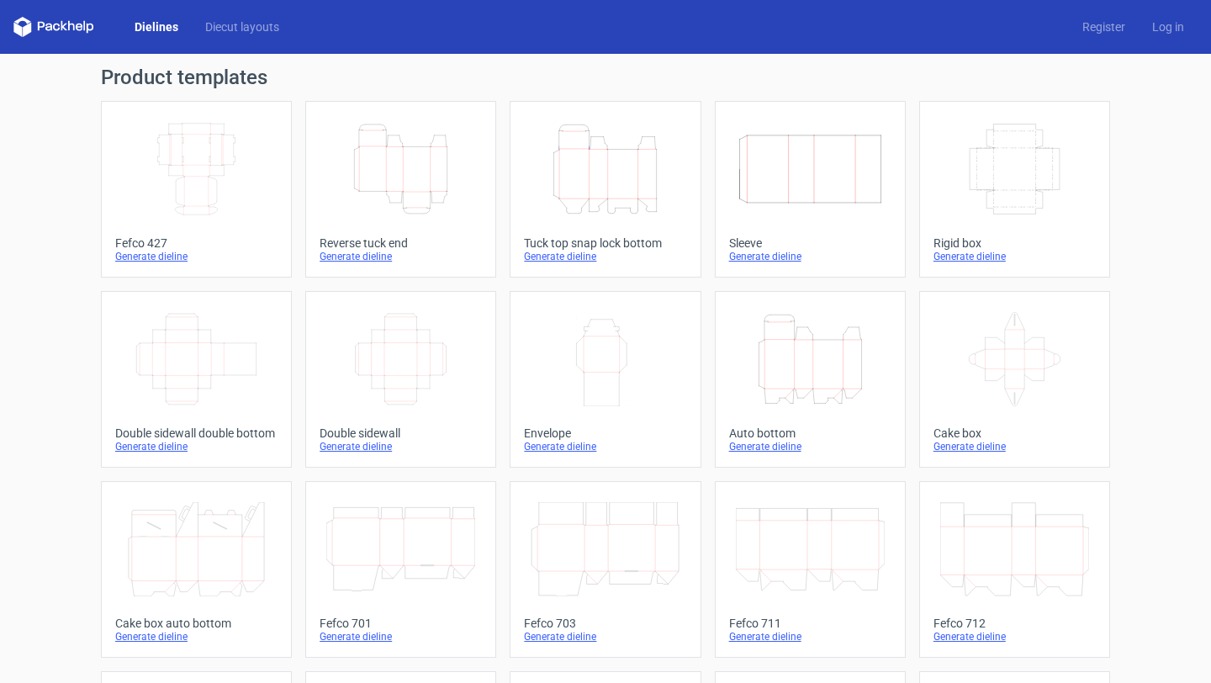
click at [612, 157] on icon "Height Depth Width" at bounding box center [605, 169] width 149 height 94
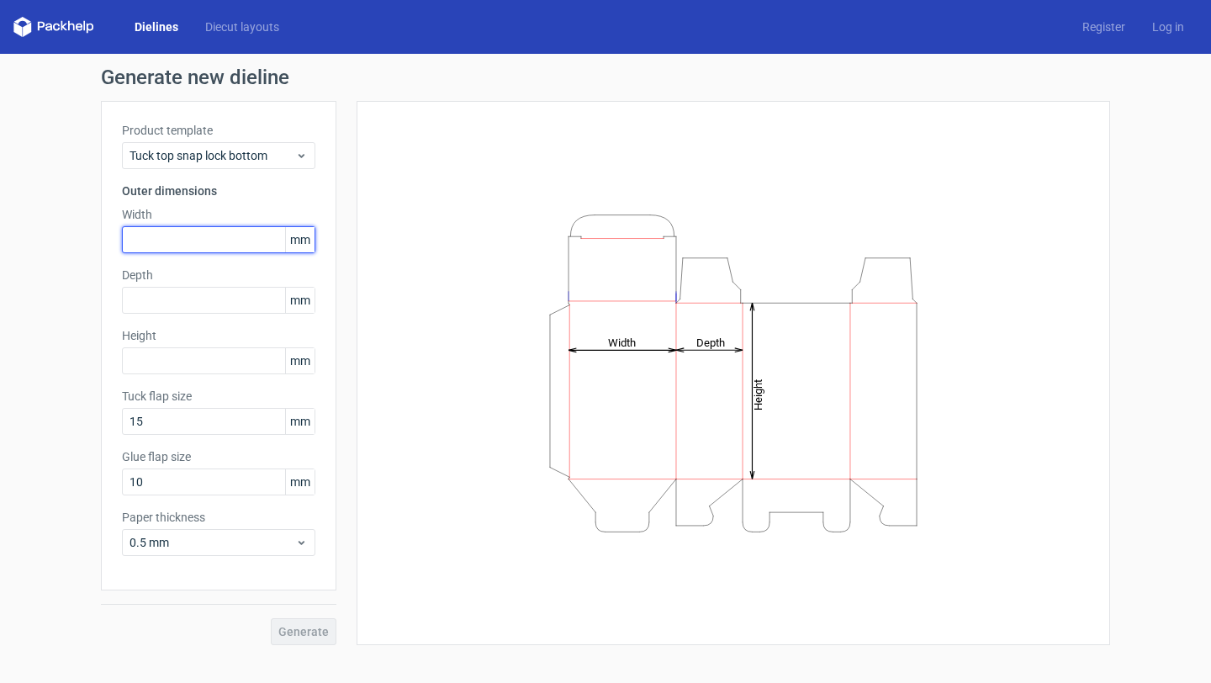
click at [187, 248] on input "text" at bounding box center [218, 239] width 193 height 27
type input "215"
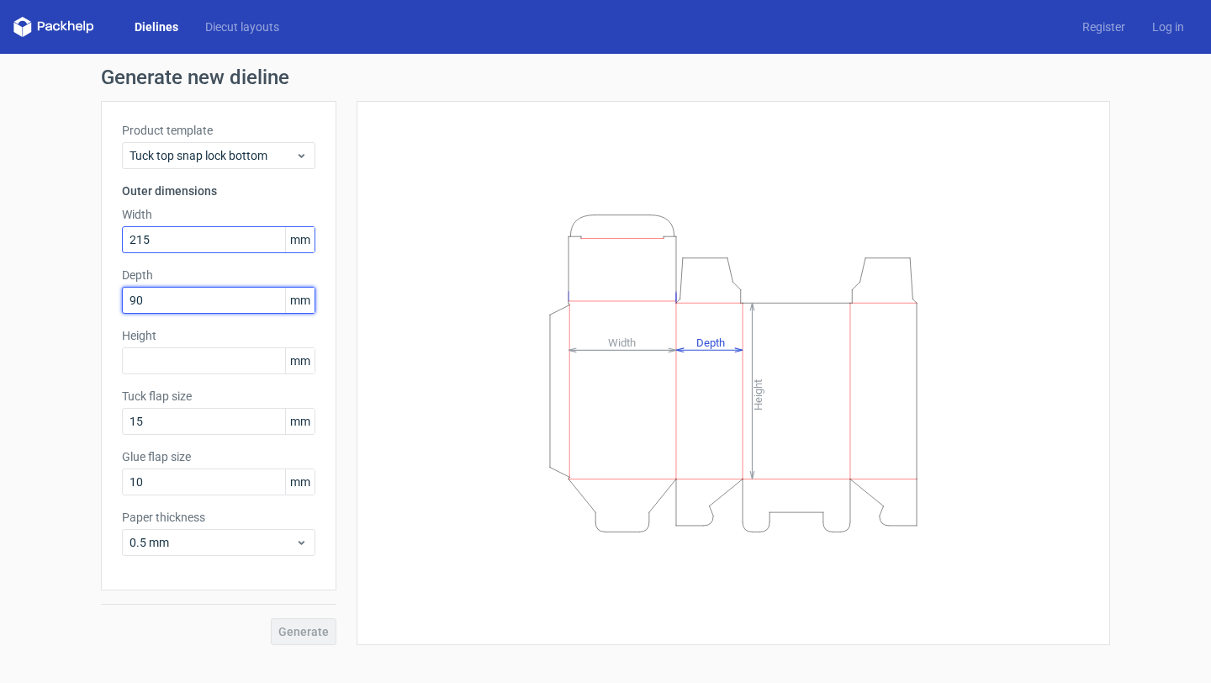
type input "90"
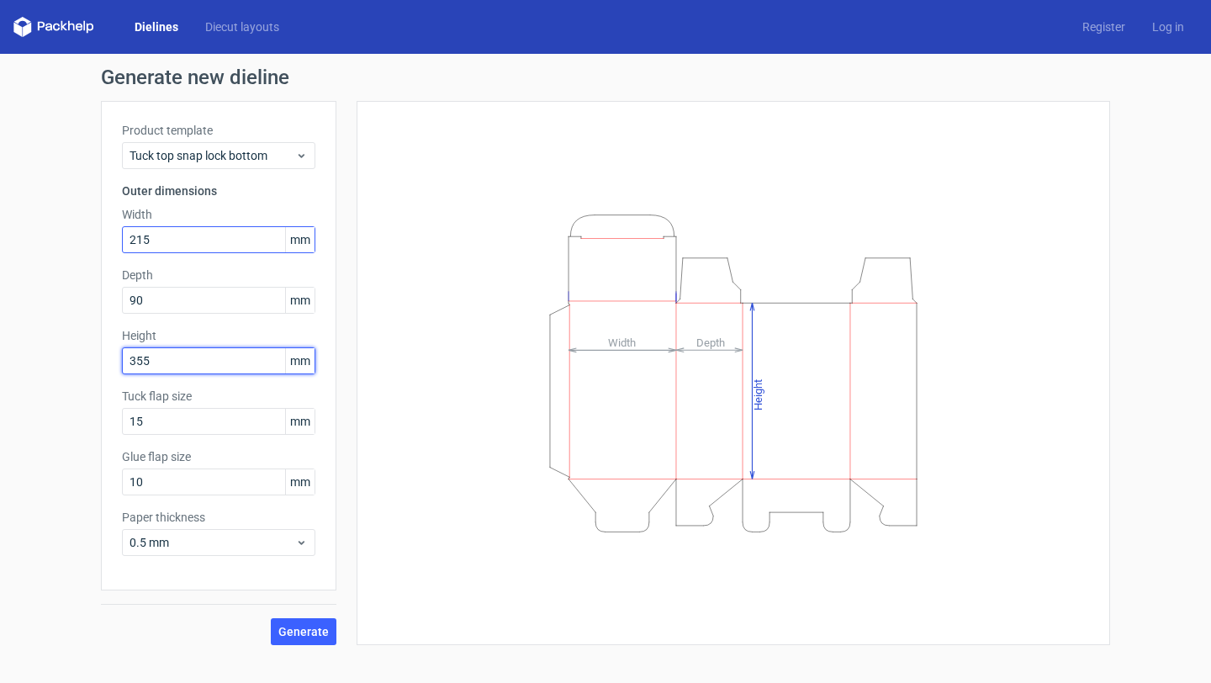
type input "355"
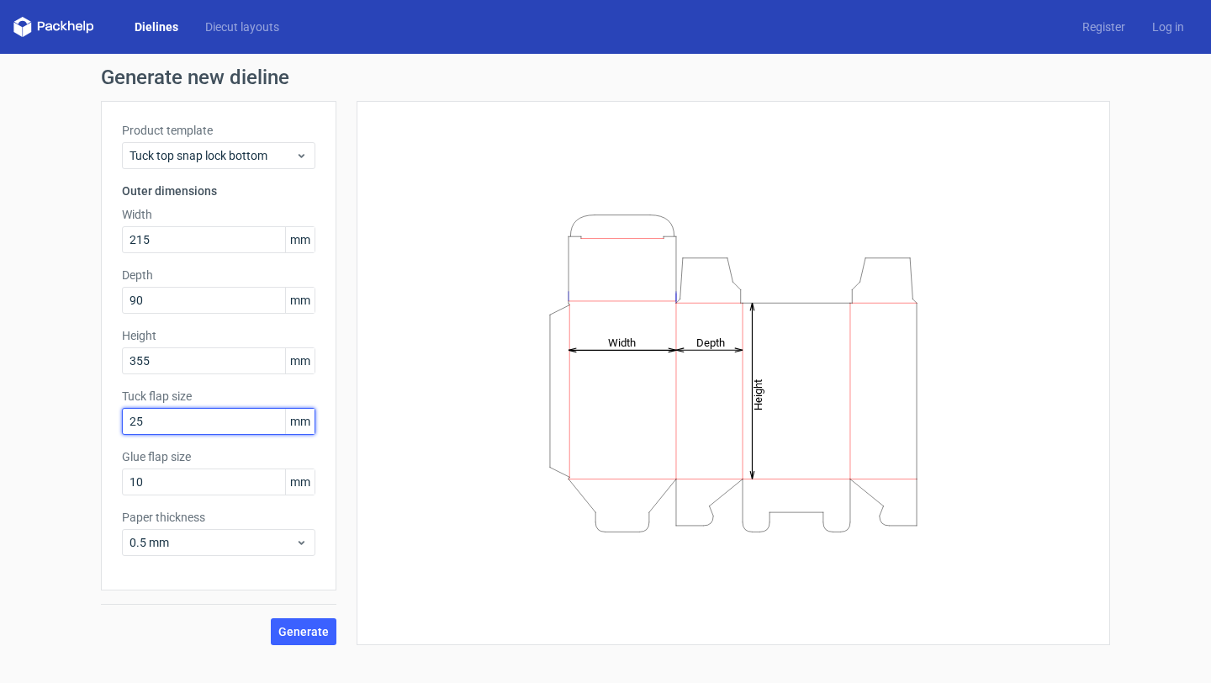
type input "25"
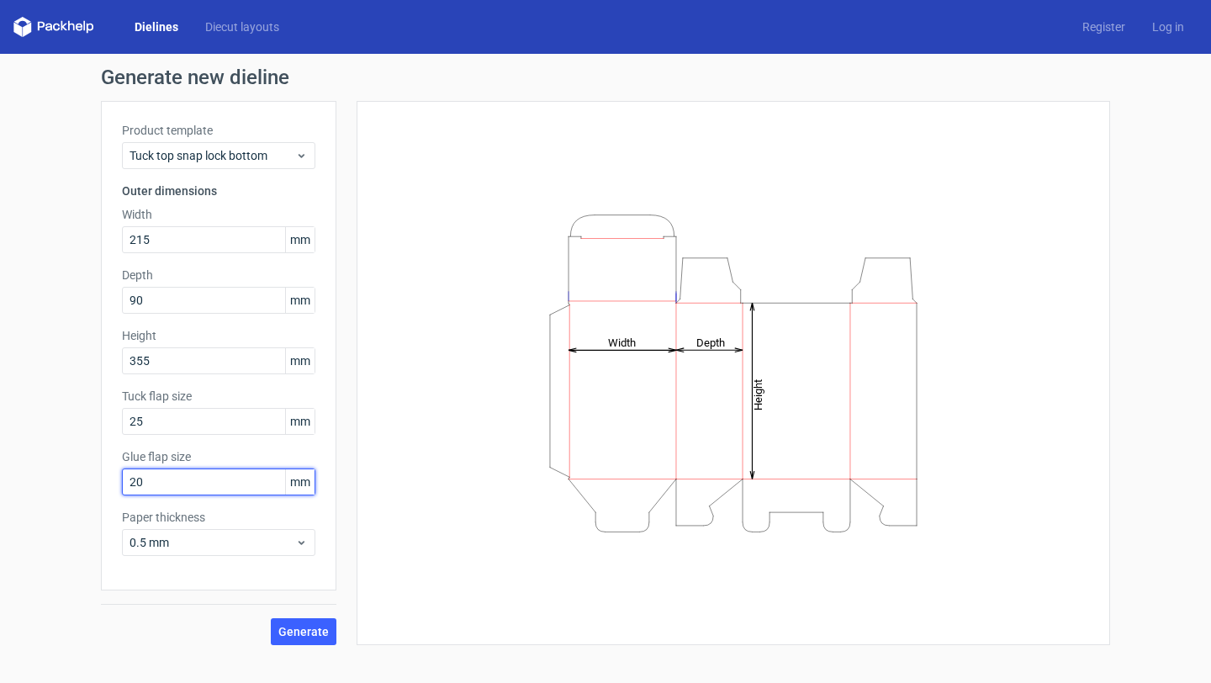
type input "20"
click at [317, 629] on span "Generate" at bounding box center [303, 632] width 50 height 12
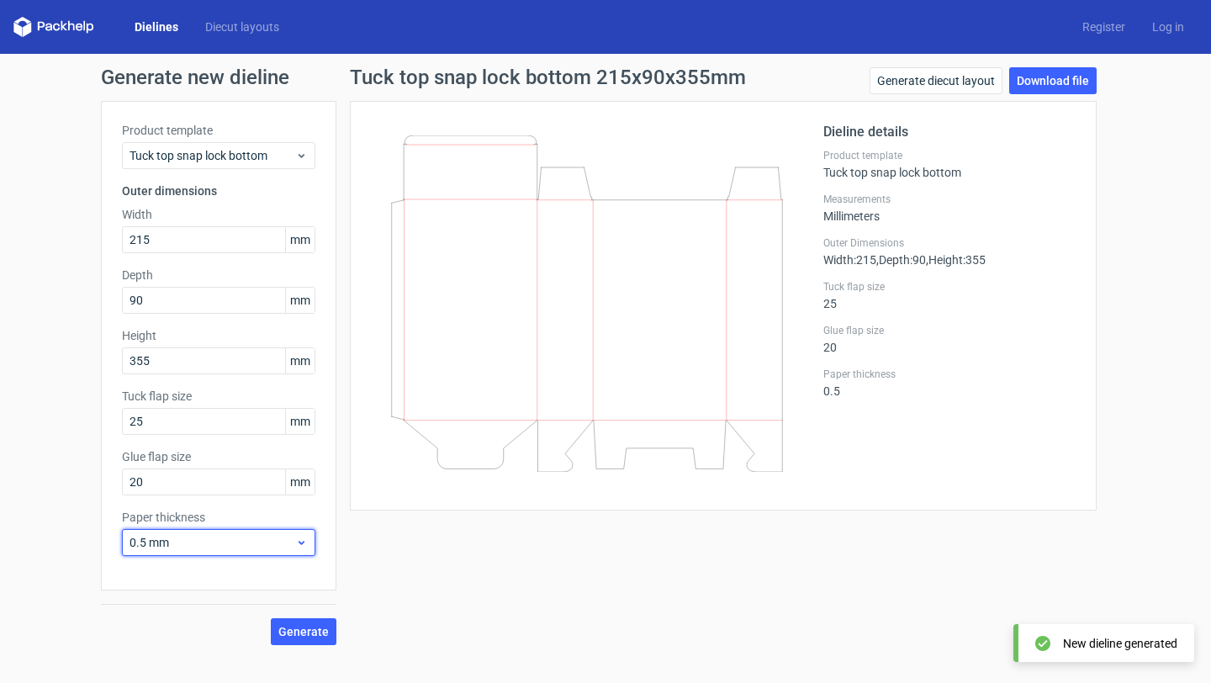
click at [272, 548] on span "0.5 mm" at bounding box center [212, 542] width 166 height 17
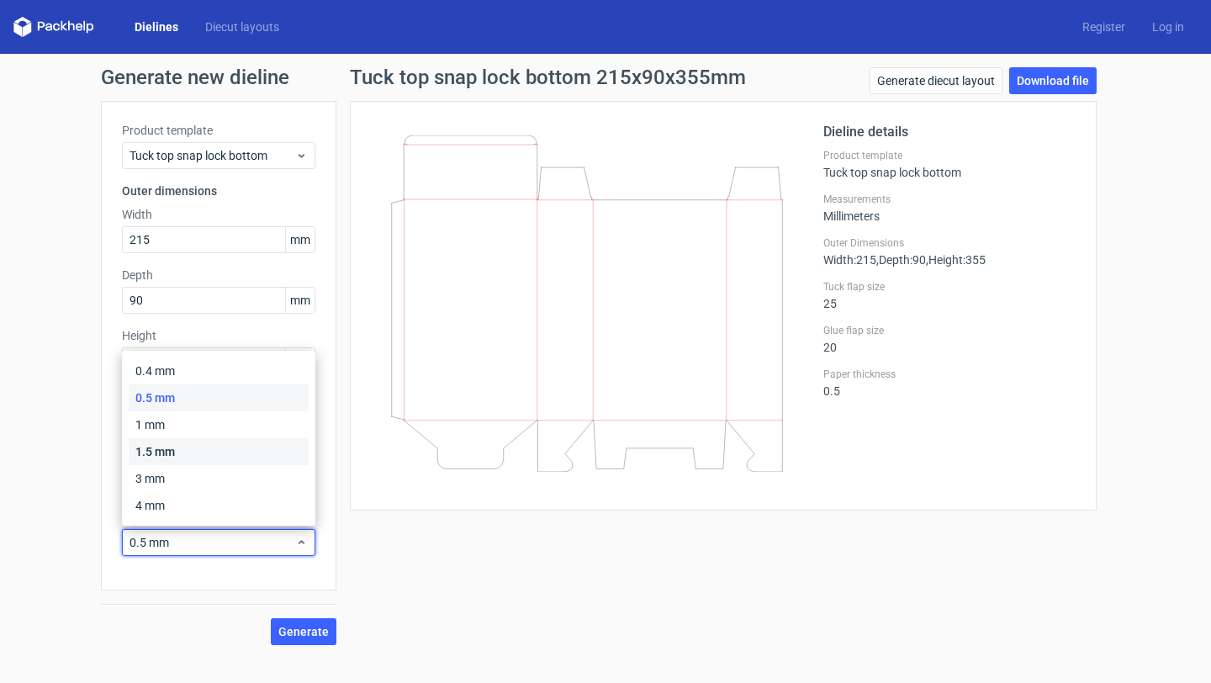
click at [251, 444] on div "1.5 mm" at bounding box center [219, 451] width 180 height 27
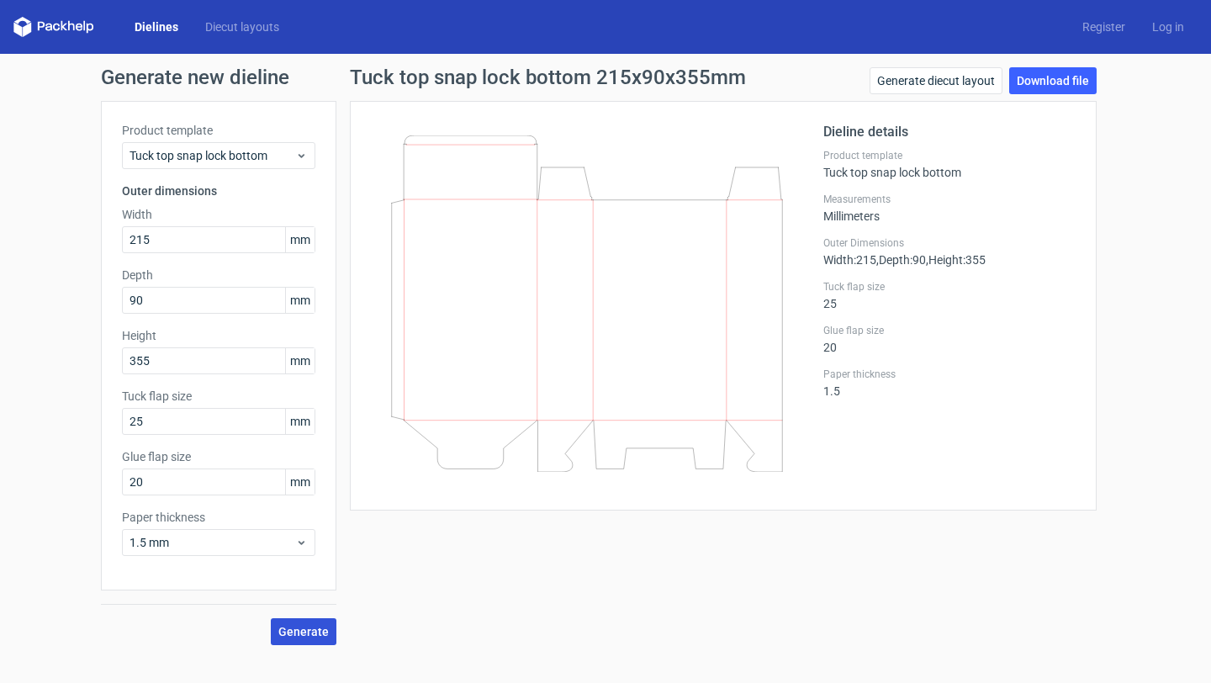
click at [309, 639] on button "Generate" at bounding box center [304, 631] width 66 height 27
click at [1063, 86] on link "Download file" at bounding box center [1052, 80] width 87 height 27
click at [922, 84] on link "Generate diecut layout" at bounding box center [935, 80] width 133 height 27
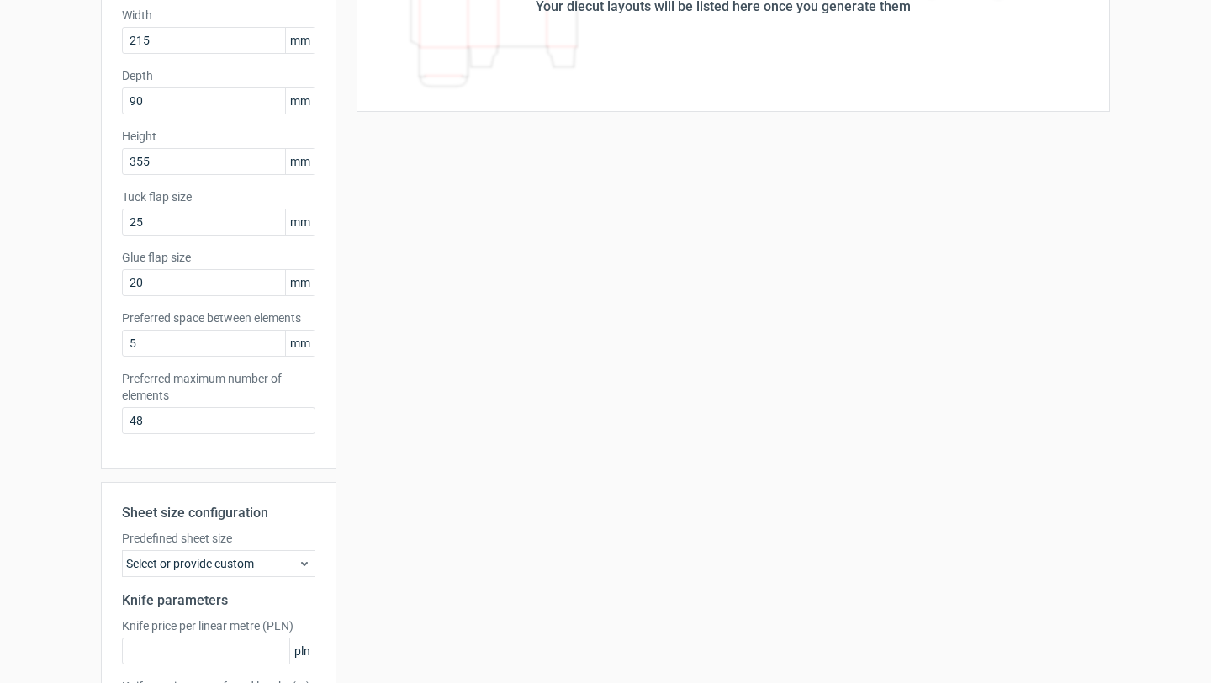
scroll to position [344, 0]
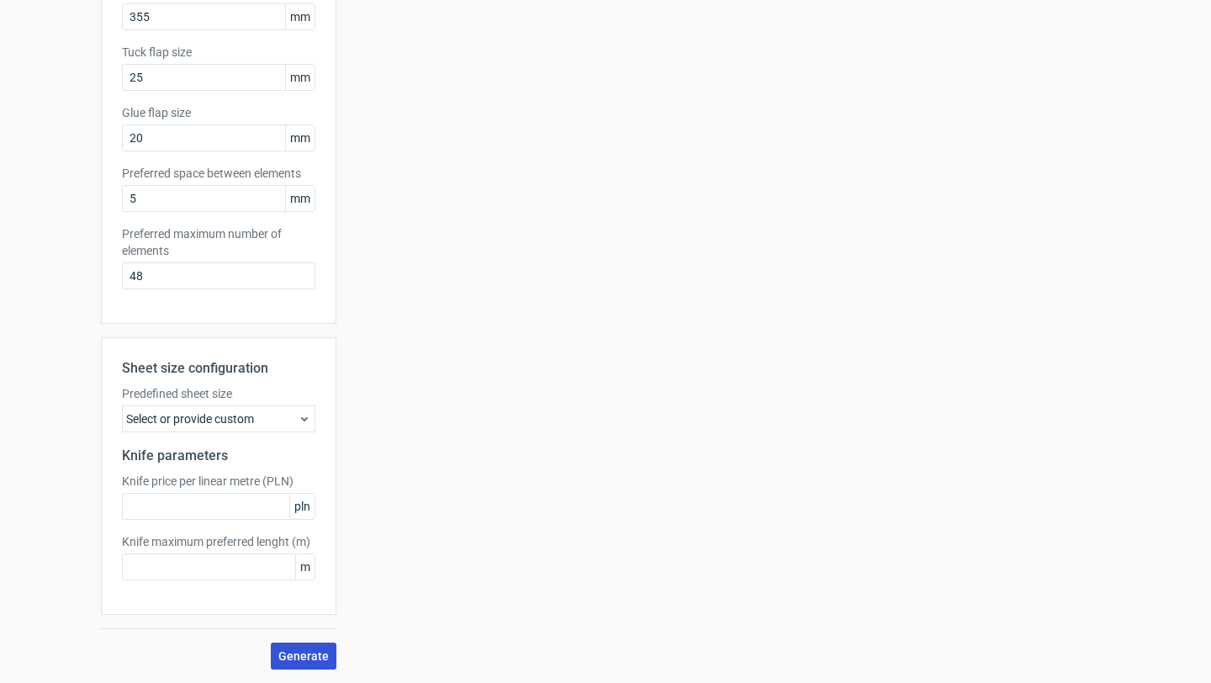
click at [297, 643] on button "Generate" at bounding box center [304, 655] width 66 height 27
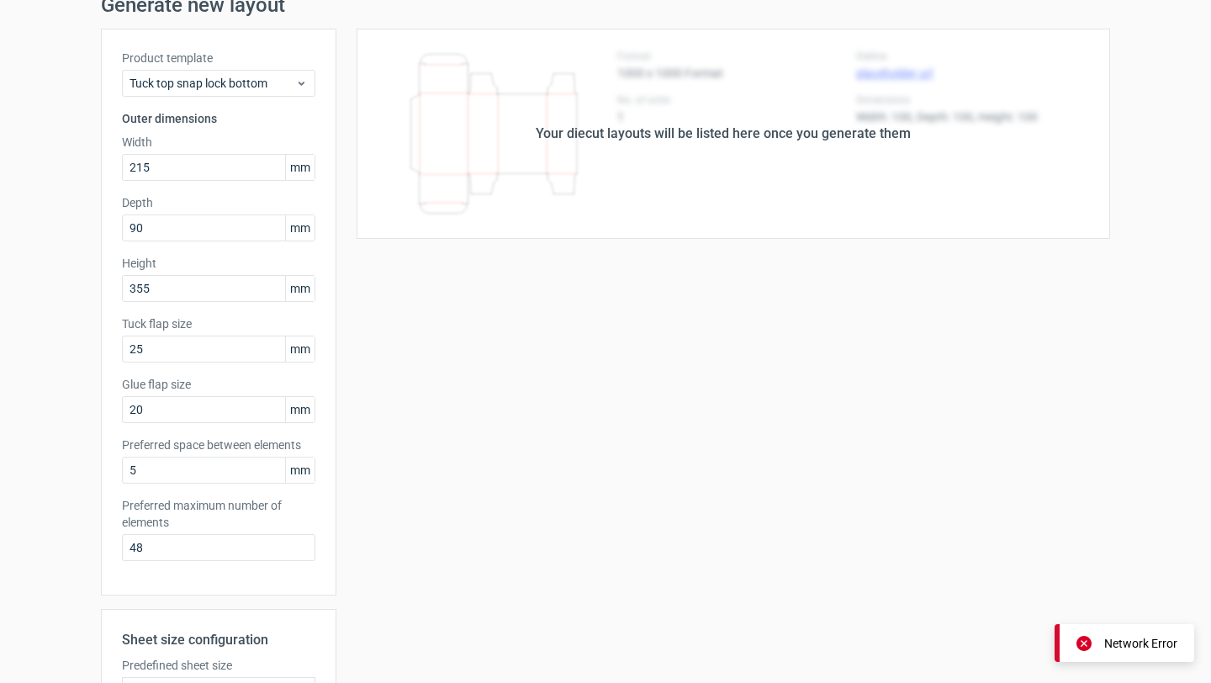
scroll to position [0, 0]
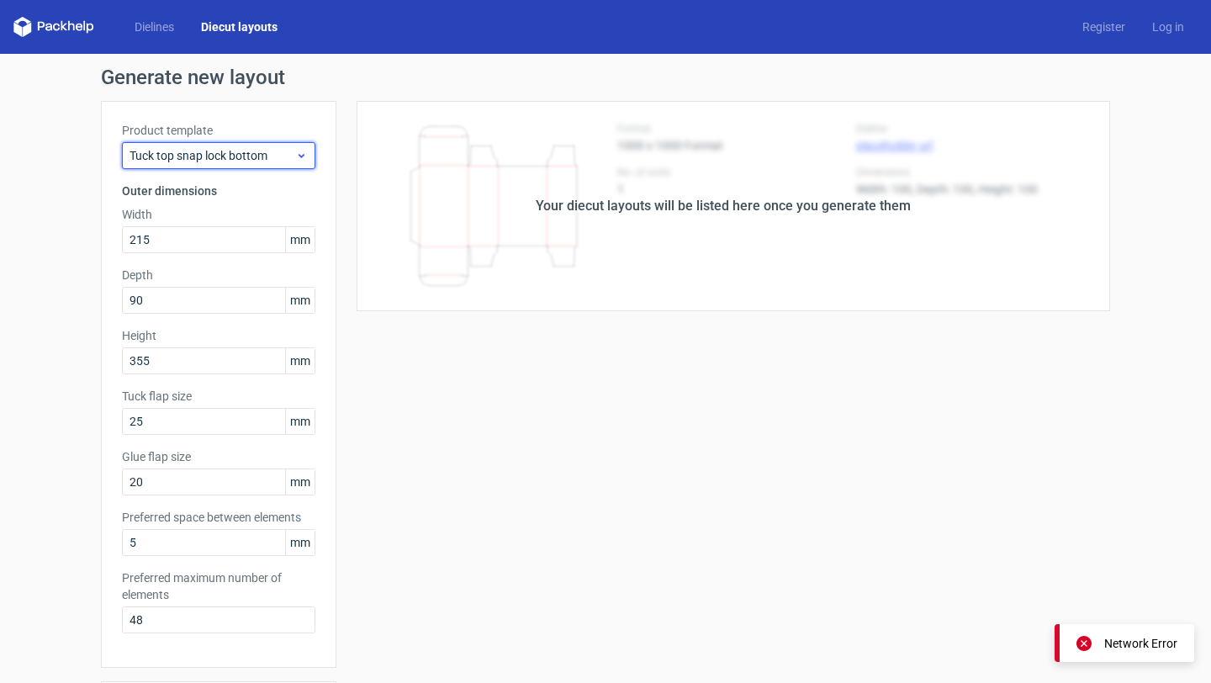
click at [253, 157] on span "Tuck top snap lock bottom" at bounding box center [212, 155] width 166 height 17
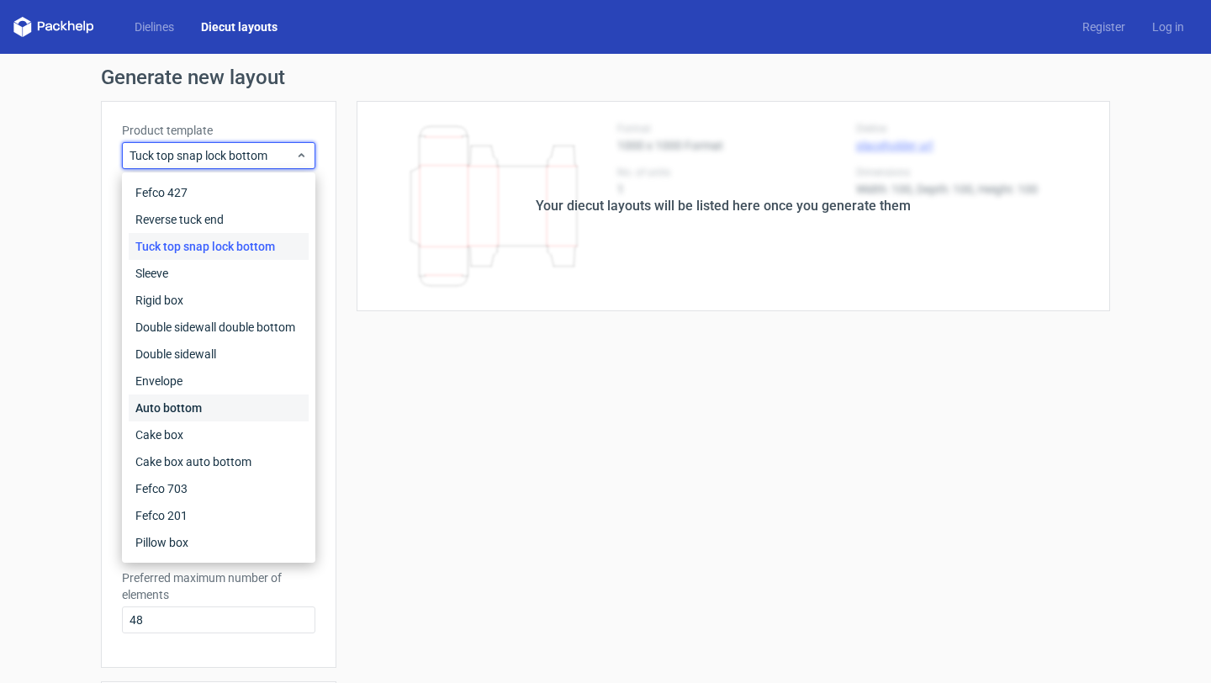
click at [225, 410] on div "Auto bottom" at bounding box center [219, 407] width 180 height 27
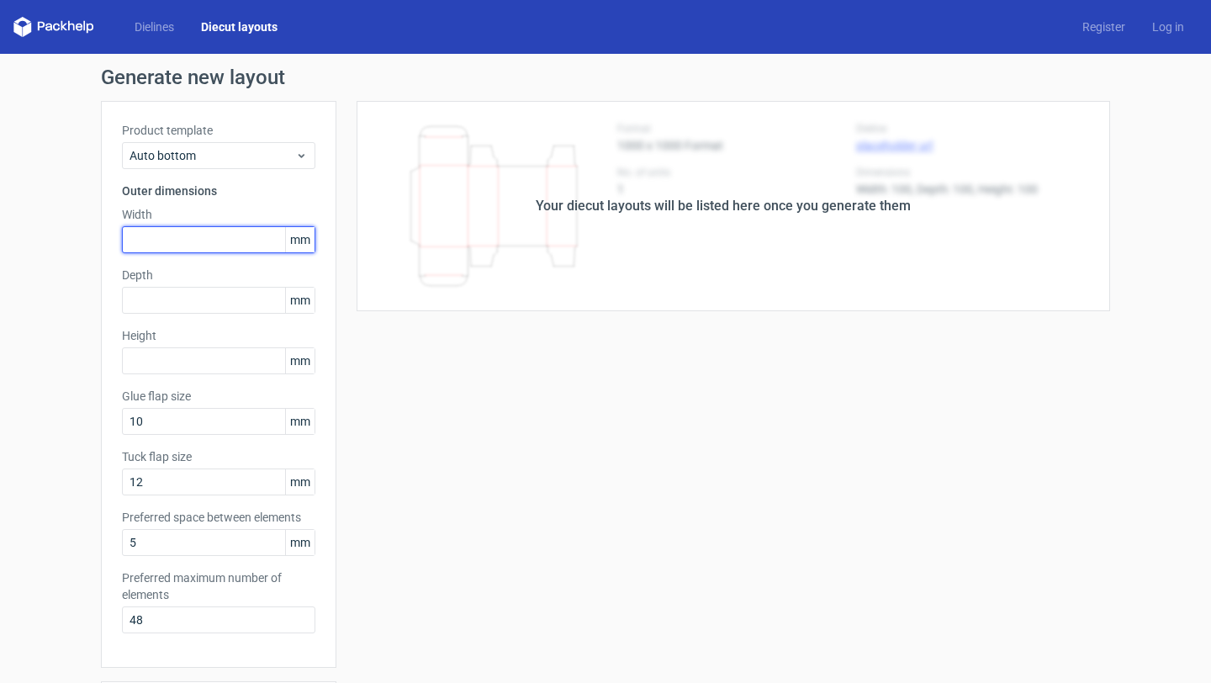
click at [206, 240] on input "text" at bounding box center [218, 239] width 193 height 27
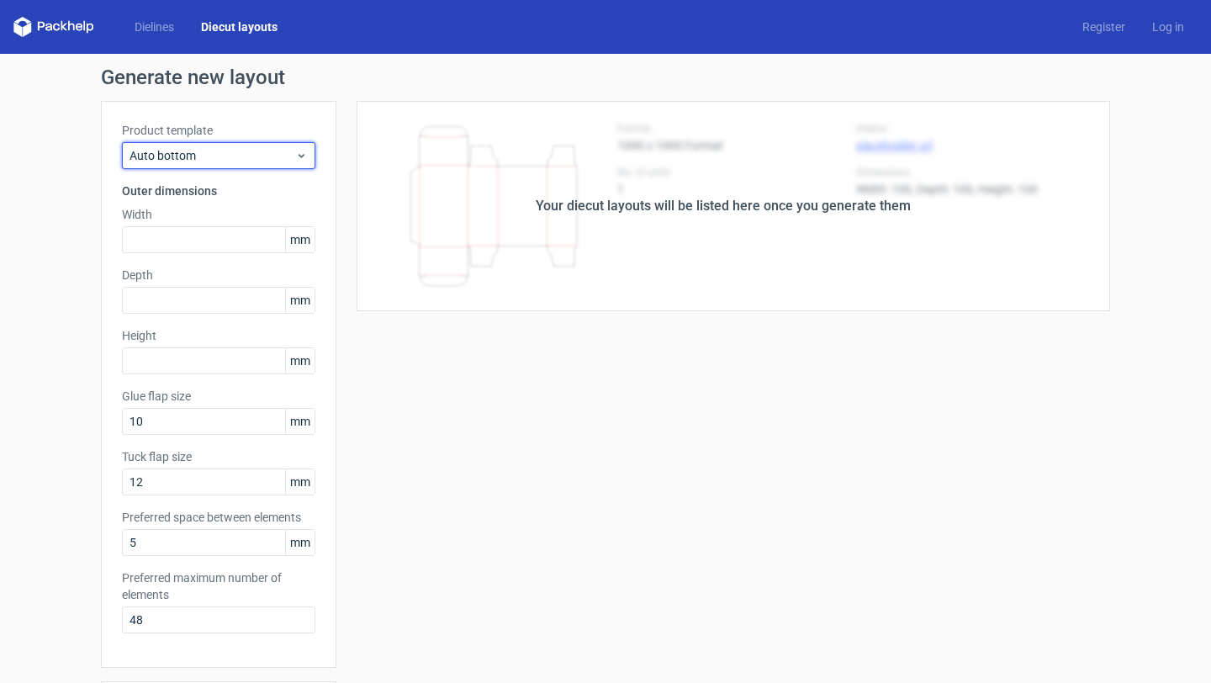
click at [209, 152] on span "Auto bottom" at bounding box center [212, 155] width 166 height 17
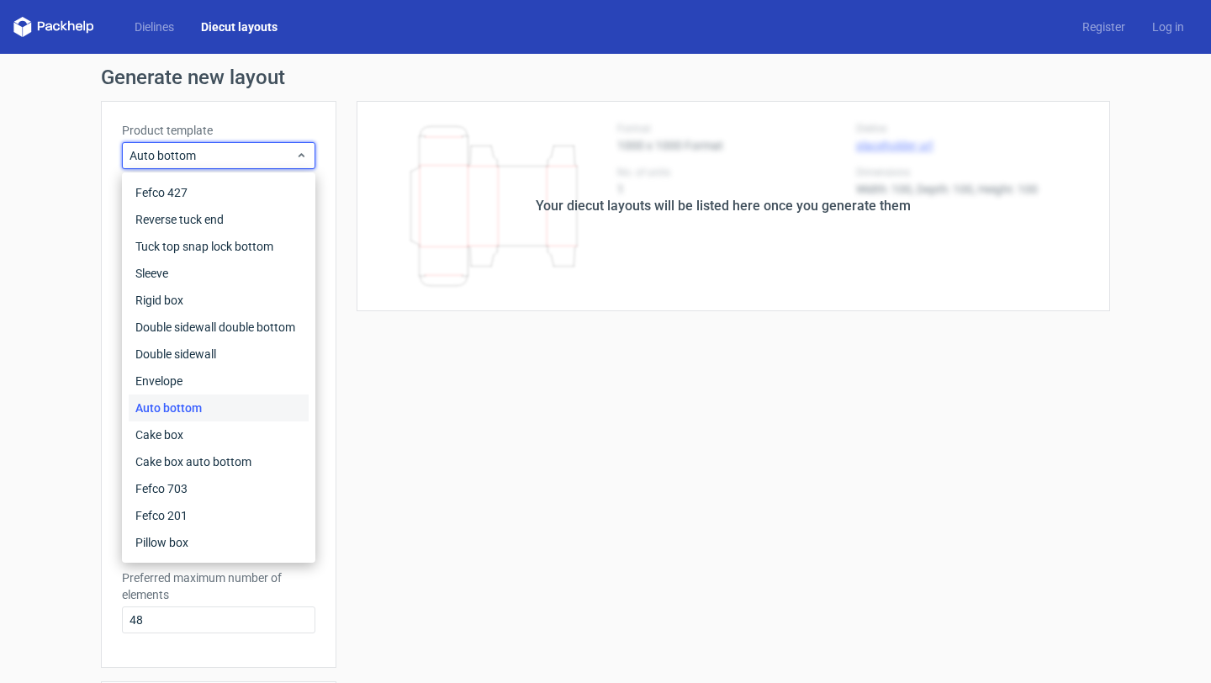
click at [194, 400] on div "Auto bottom" at bounding box center [219, 407] width 180 height 27
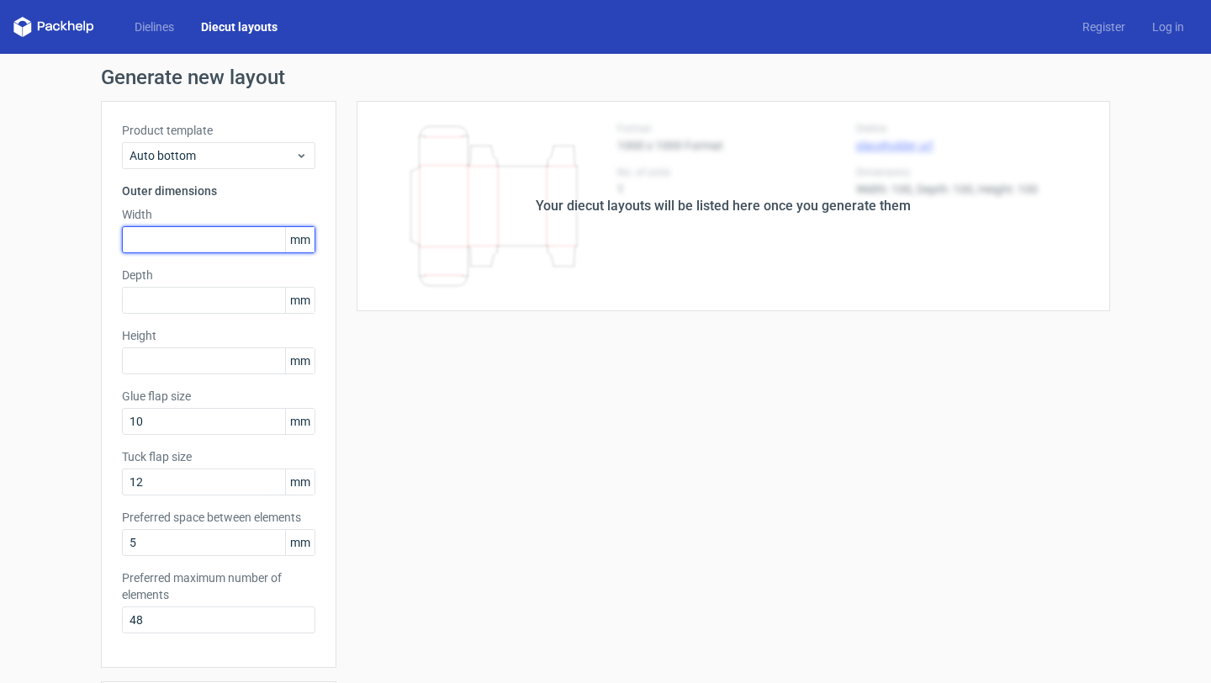
click at [211, 247] on input "text" at bounding box center [218, 239] width 193 height 27
type input "215"
type input "90"
type input "355"
type input "25"
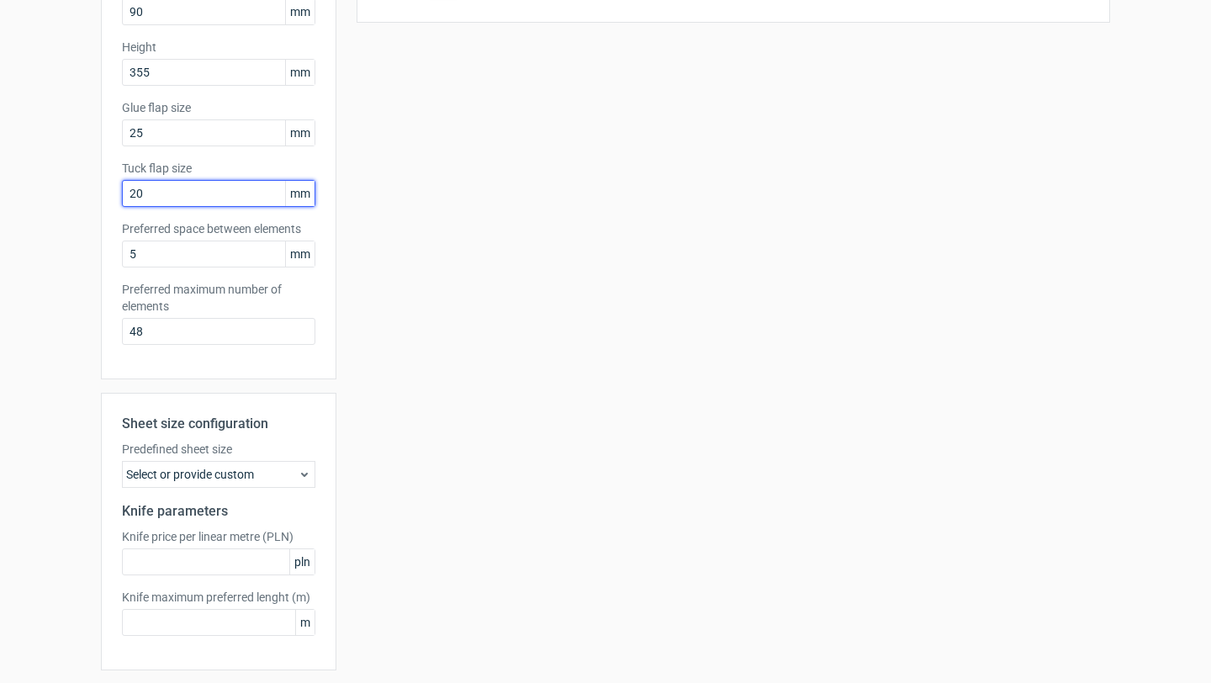
scroll to position [344, 0]
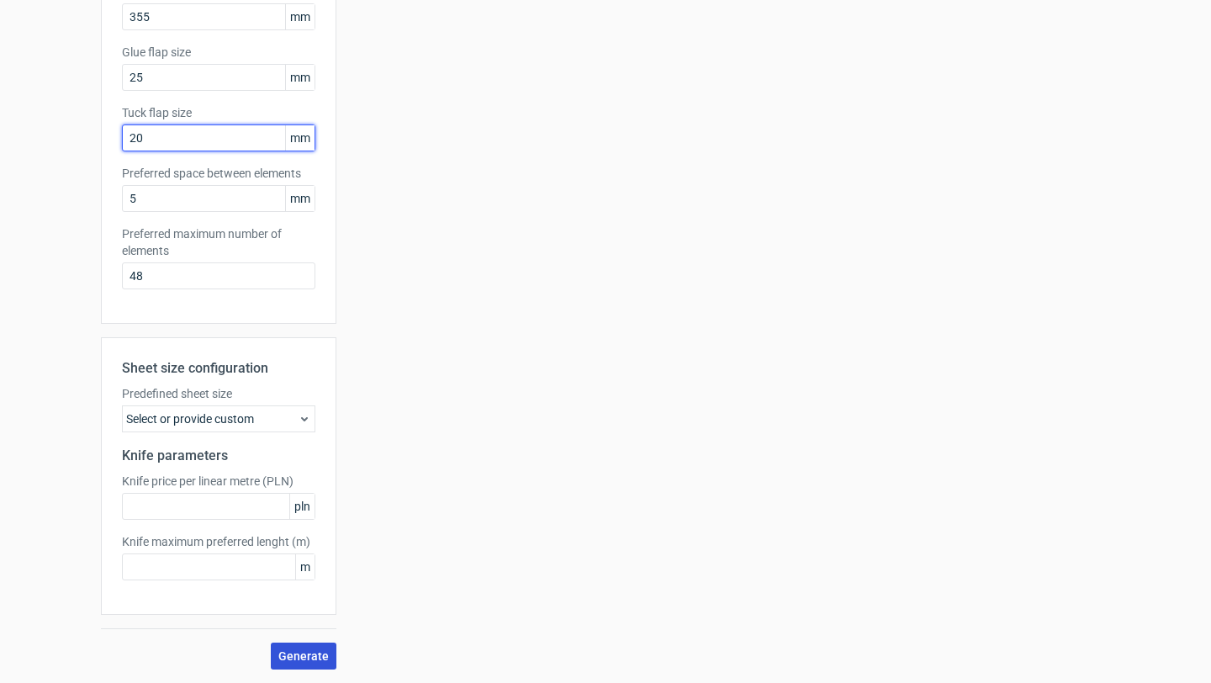
type input "20"
click at [299, 652] on span "Generate" at bounding box center [303, 656] width 50 height 12
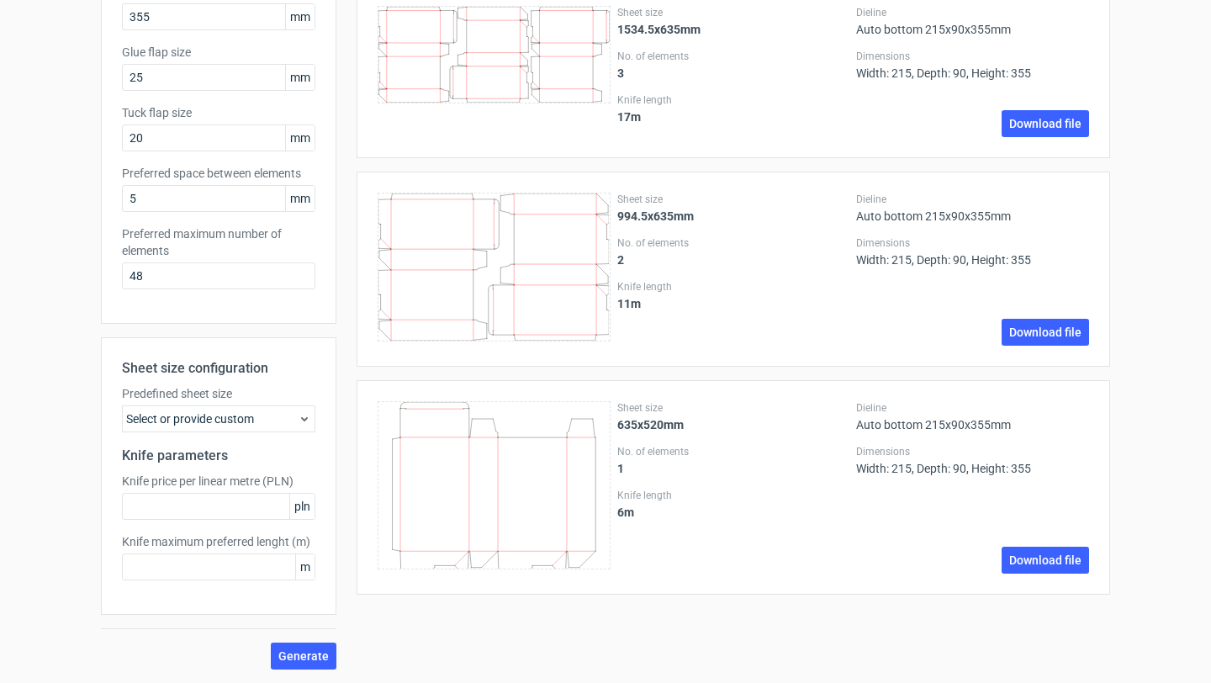
scroll to position [294, 0]
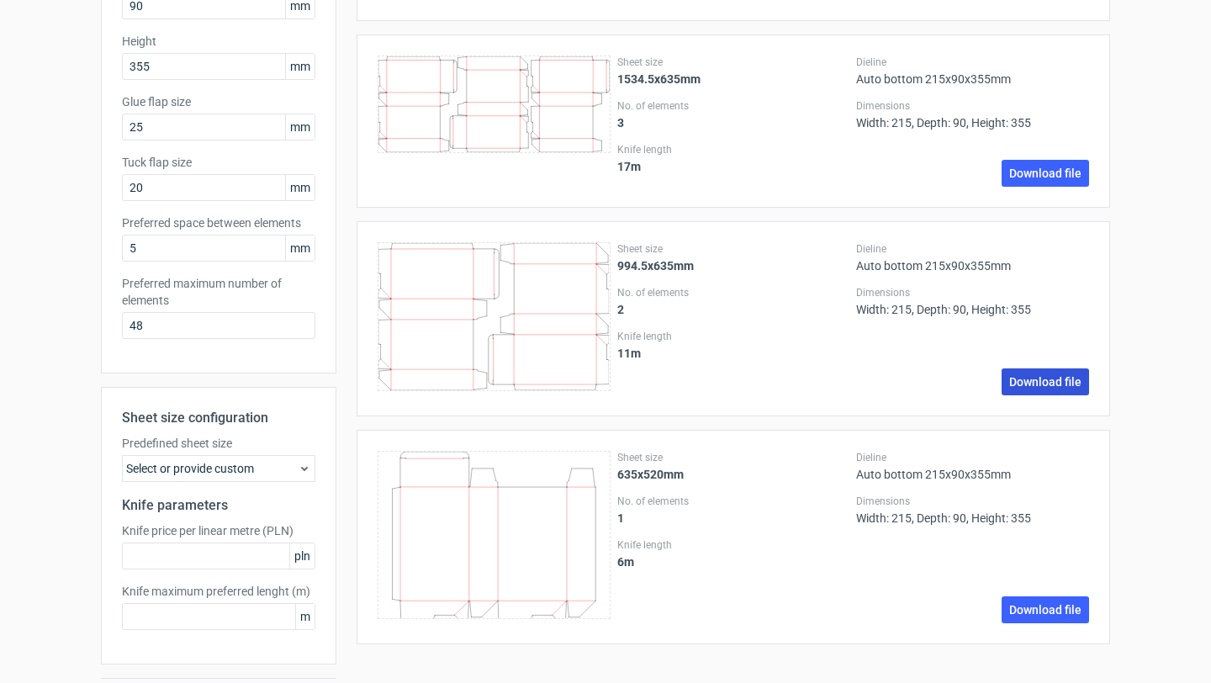
click at [1011, 377] on link "Download file" at bounding box center [1045, 381] width 87 height 27
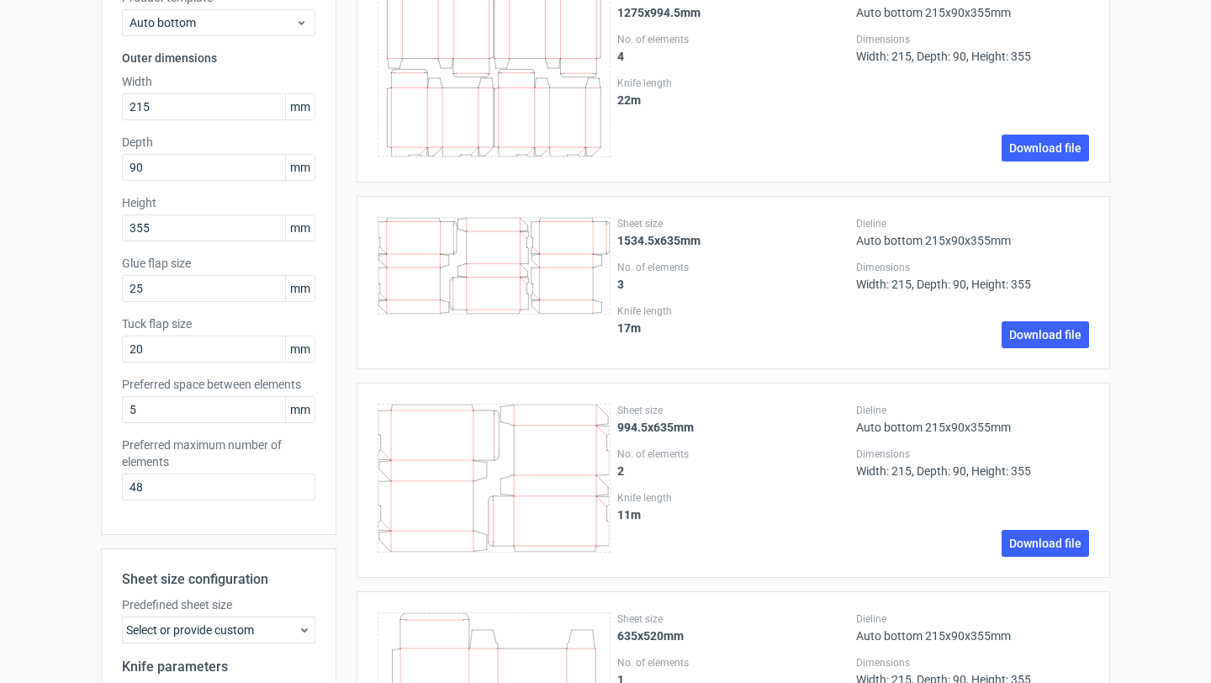
scroll to position [75, 0]
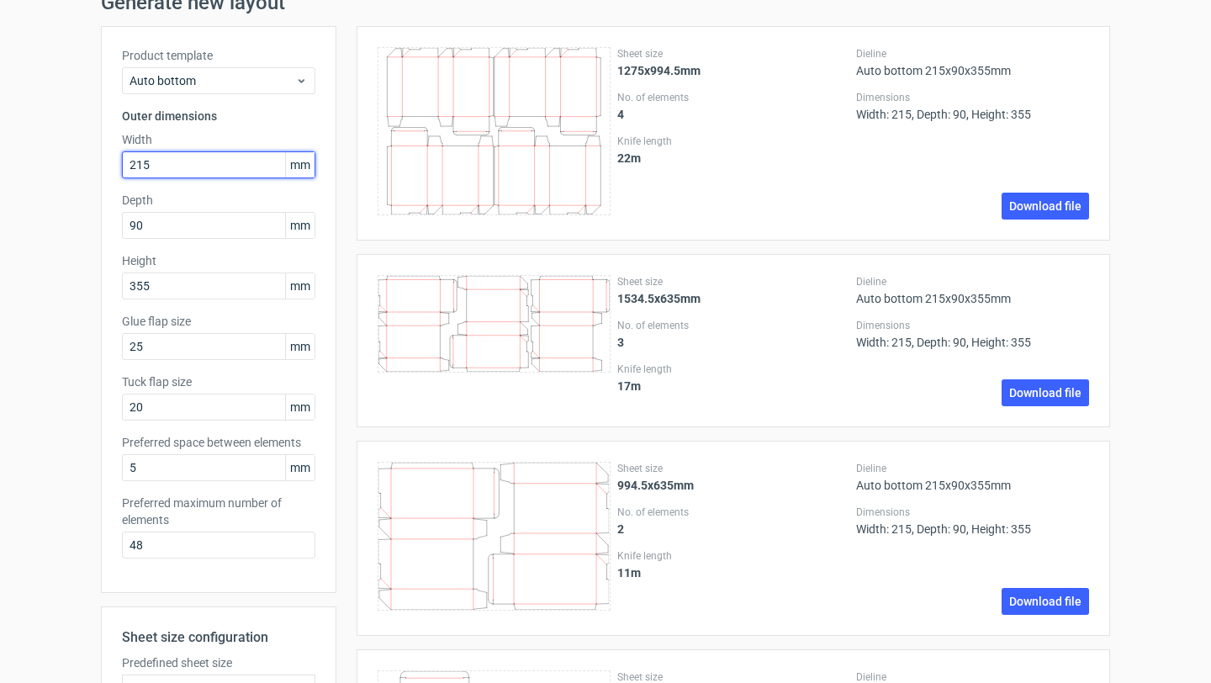
click at [195, 166] on input "215" at bounding box center [218, 164] width 193 height 27
type input "230"
type input "430"
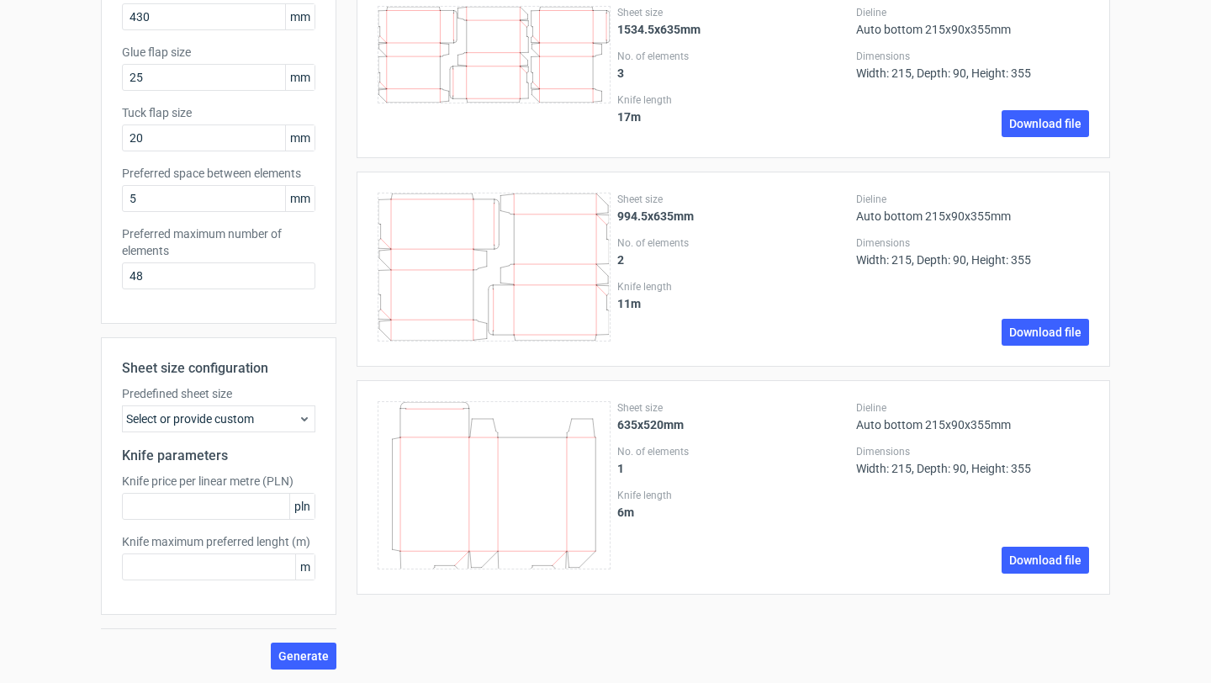
click at [287, 642] on div "Sheet size configuration Predefined sheet size Select or provide custom Knife p…" at bounding box center [218, 503] width 235 height 332
click at [293, 651] on span "Generate" at bounding box center [303, 656] width 50 height 12
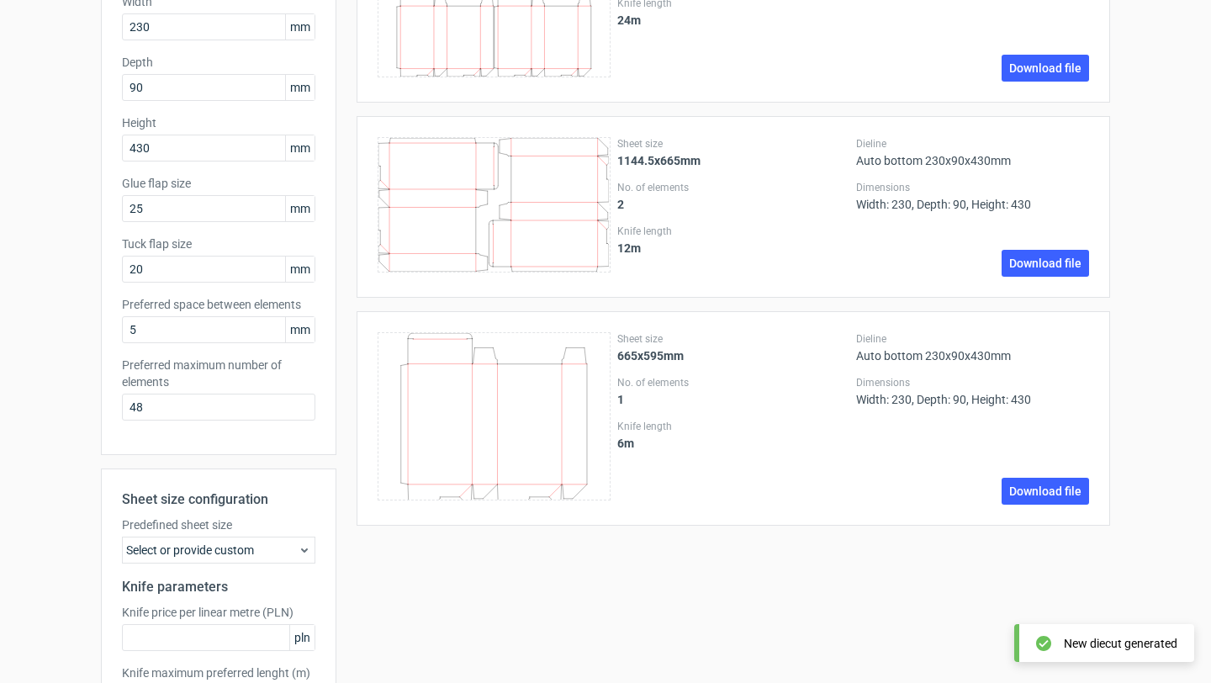
scroll to position [199, 0]
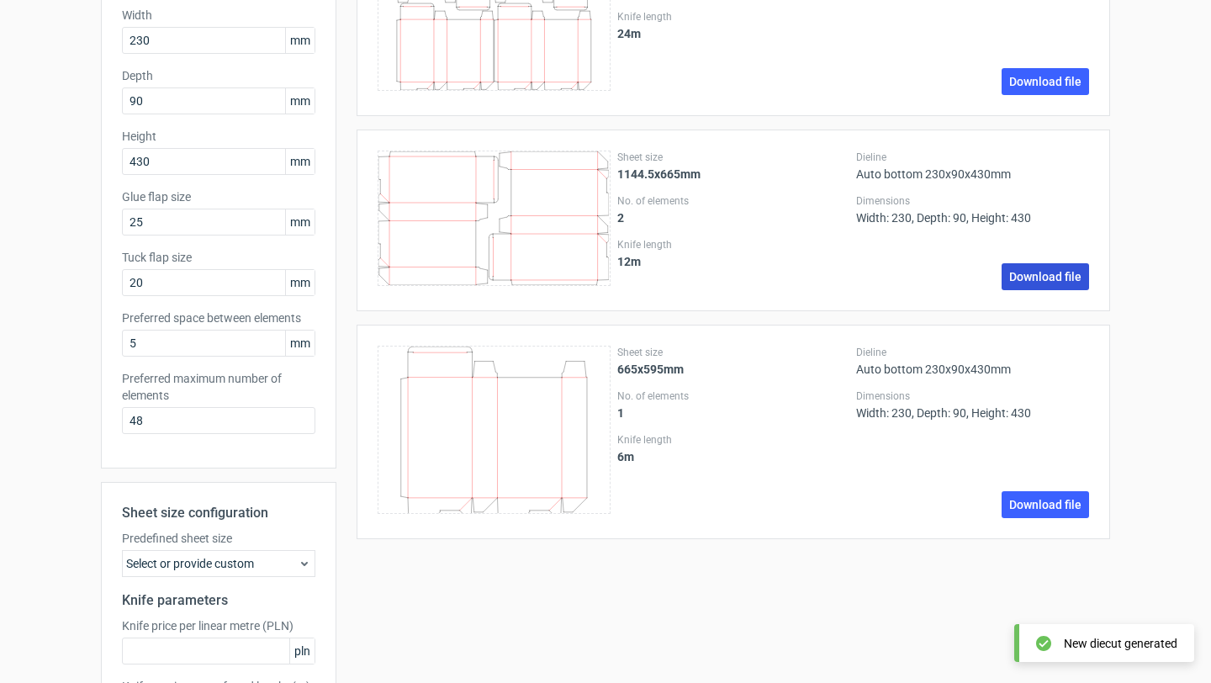
click at [1034, 284] on link "Download file" at bounding box center [1045, 276] width 87 height 27
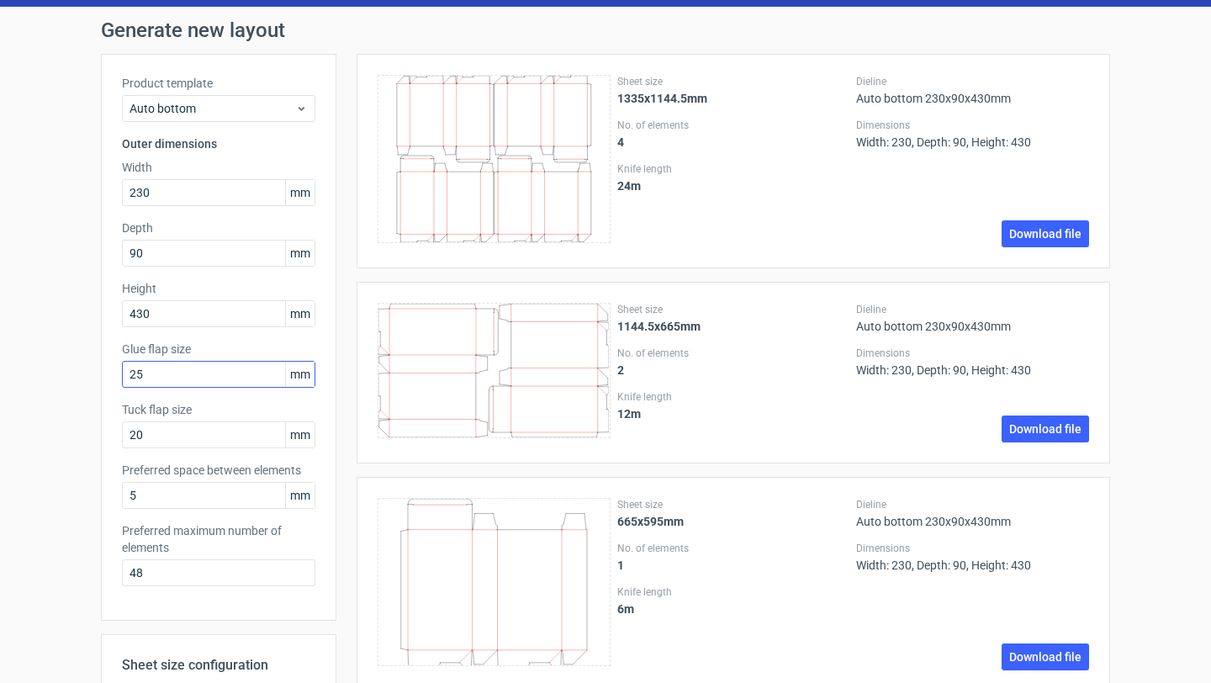
scroll to position [17, 0]
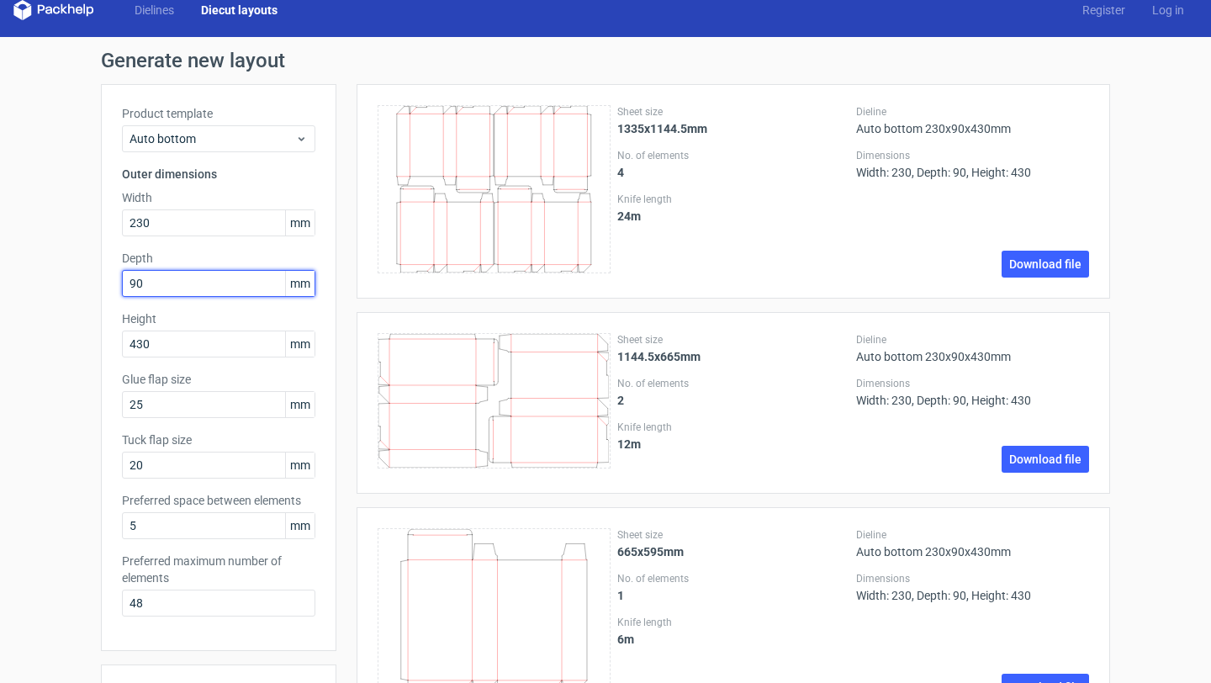
click at [189, 279] on input "90" at bounding box center [218, 283] width 193 height 27
type input "100"
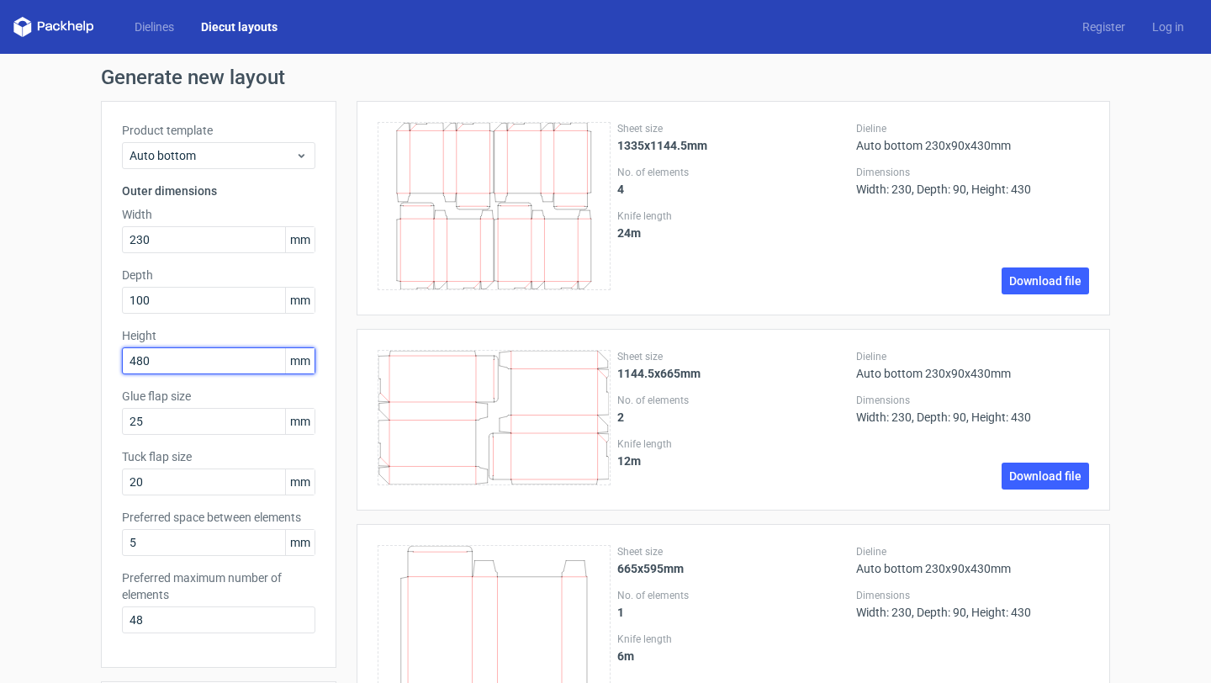
scroll to position [344, 0]
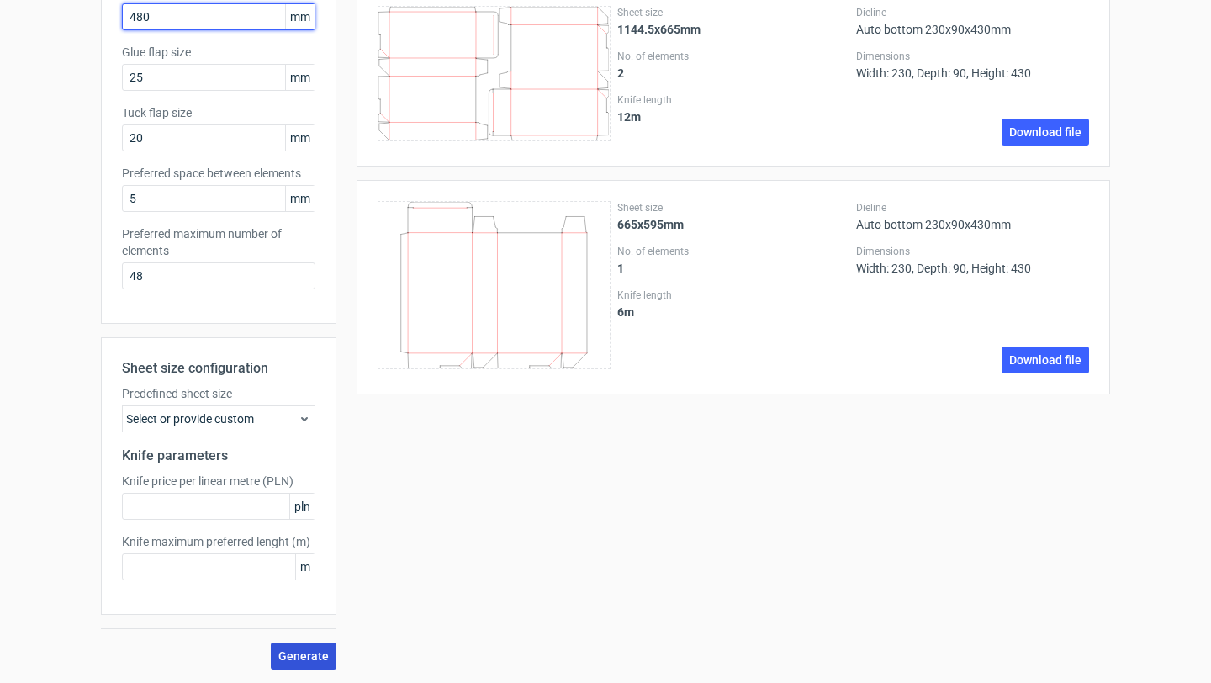
type input "480"
click at [315, 654] on span "Generate" at bounding box center [303, 656] width 50 height 12
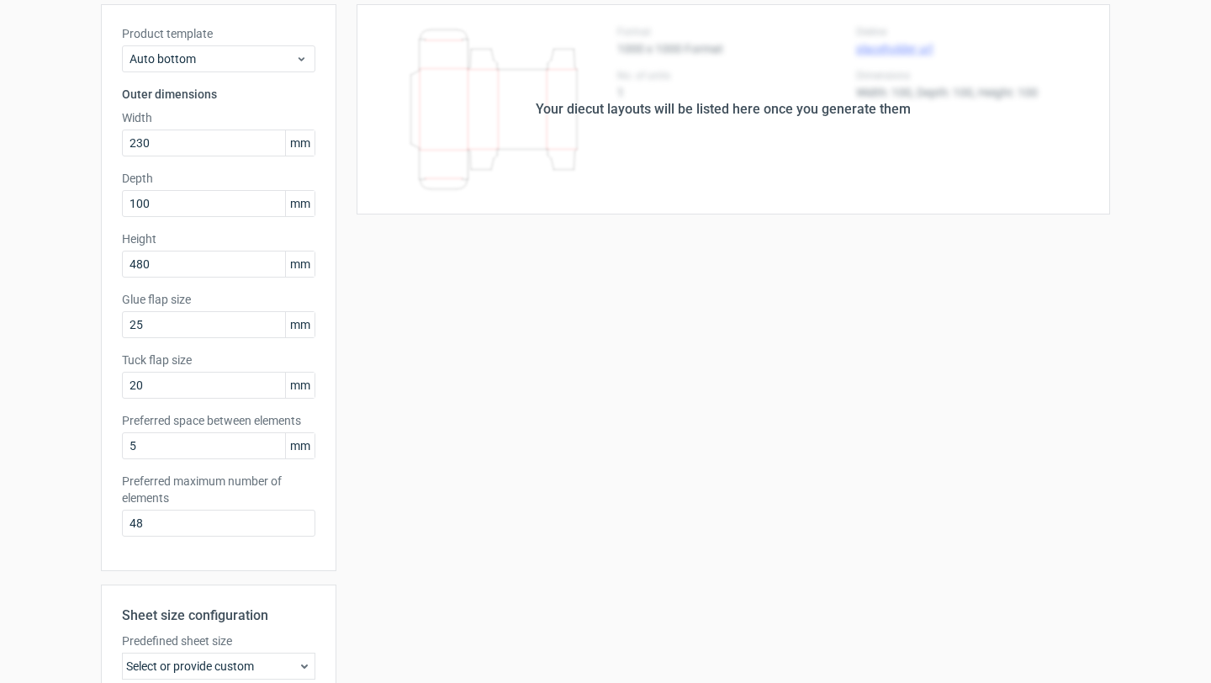
scroll to position [0, 0]
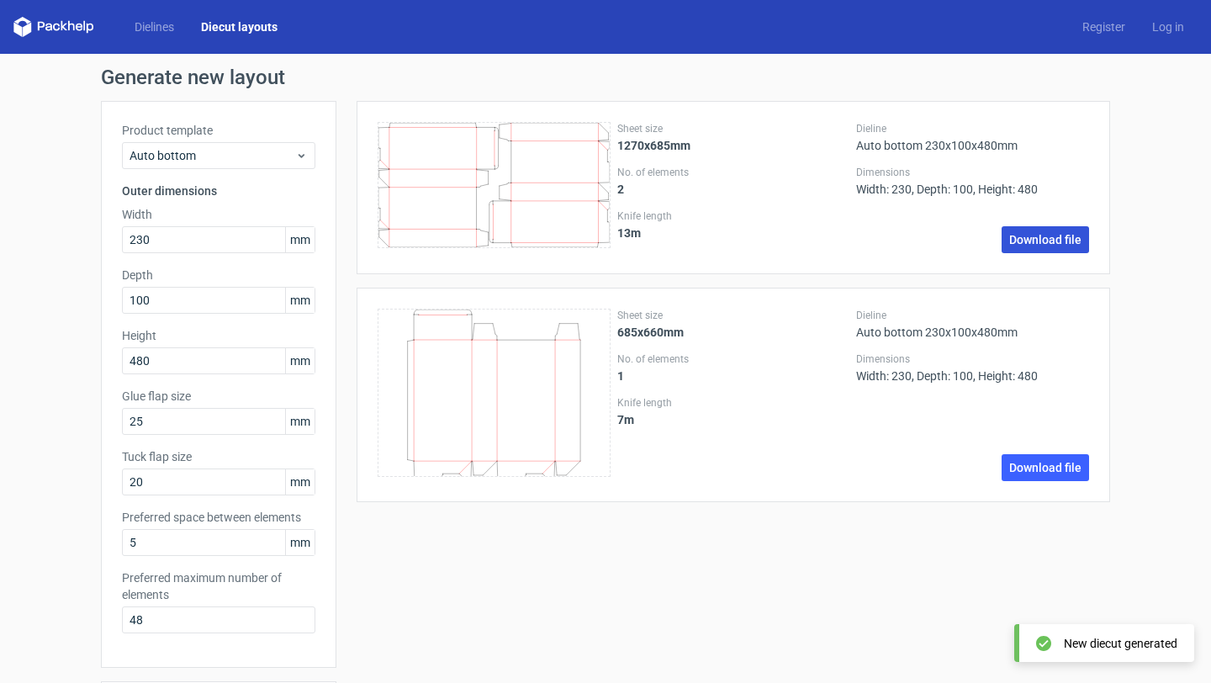
click at [1030, 242] on link "Download file" at bounding box center [1045, 239] width 87 height 27
